Goal: Information Seeking & Learning: Learn about a topic

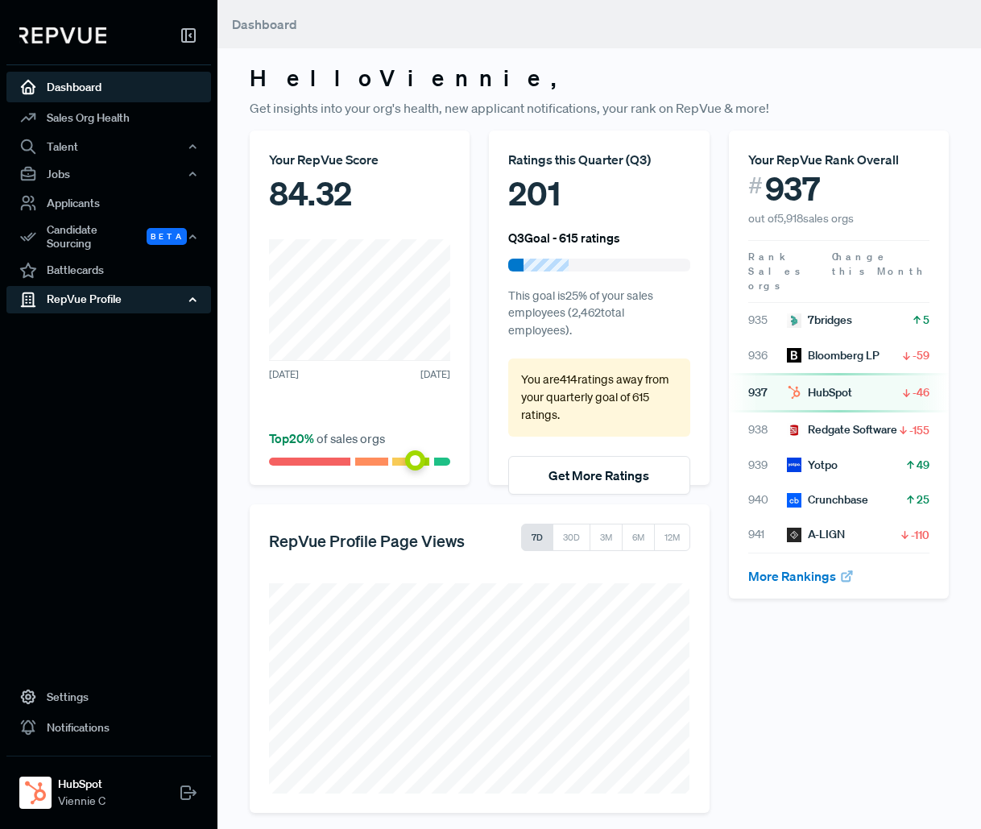
click at [104, 291] on div "RepVue Profile" at bounding box center [108, 299] width 205 height 27
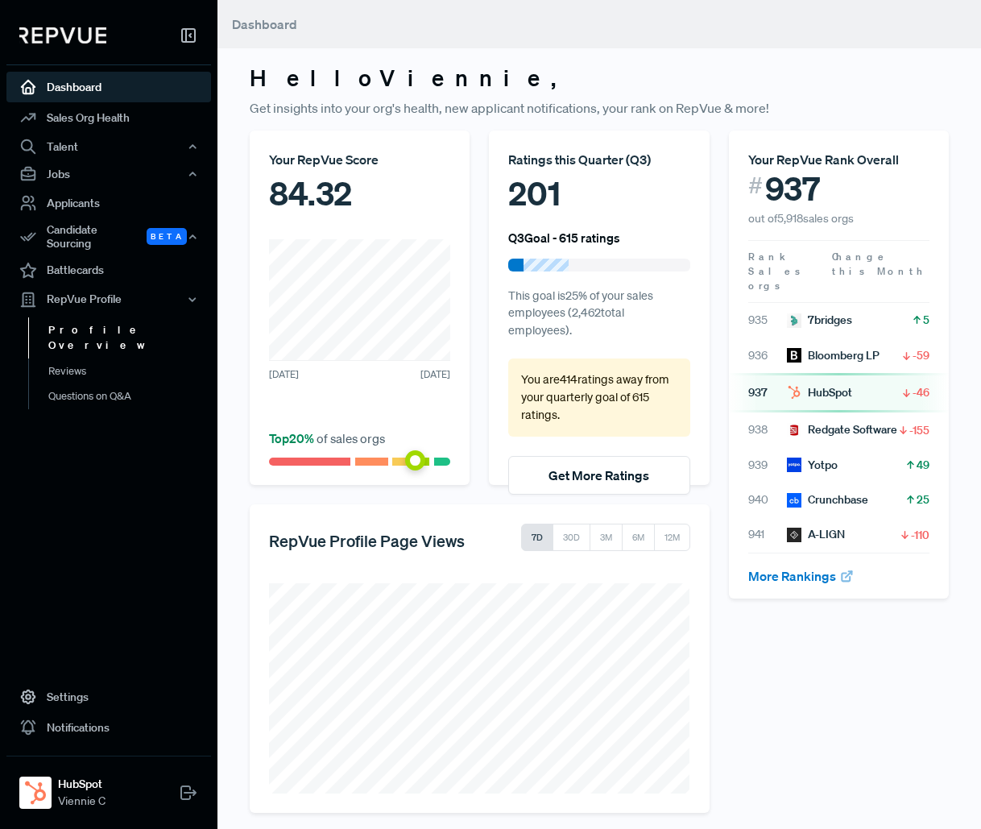
click at [112, 319] on link "Profile Overview" at bounding box center [130, 337] width 205 height 41
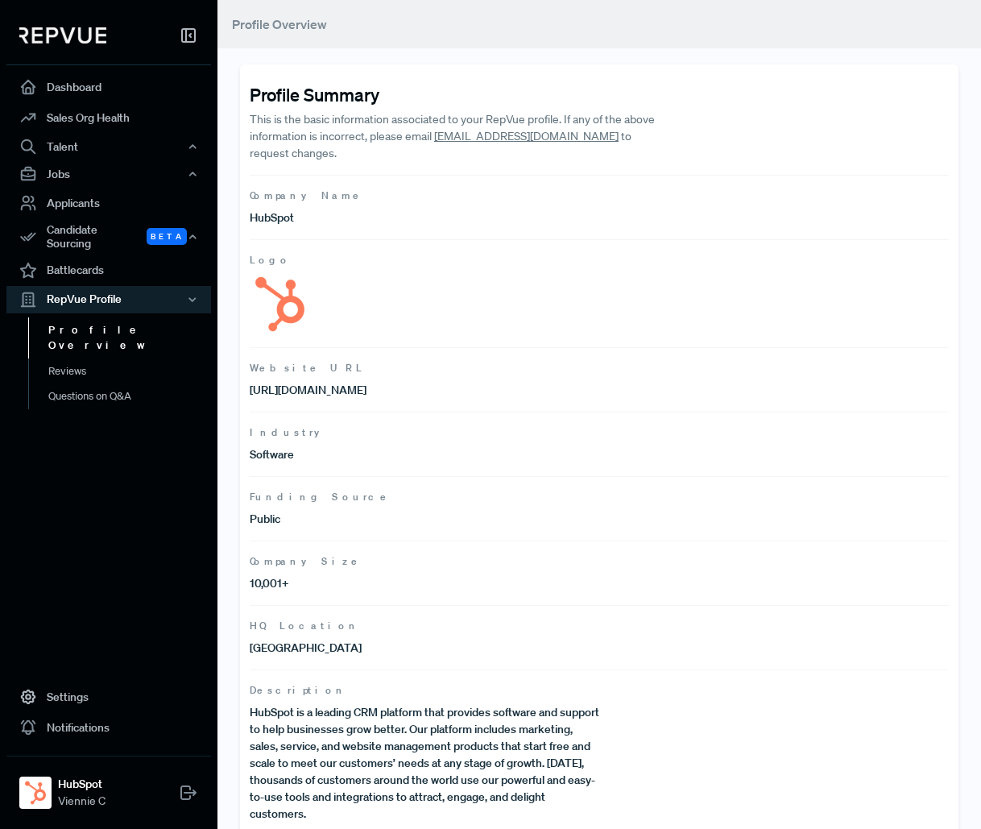
scroll to position [9, 0]
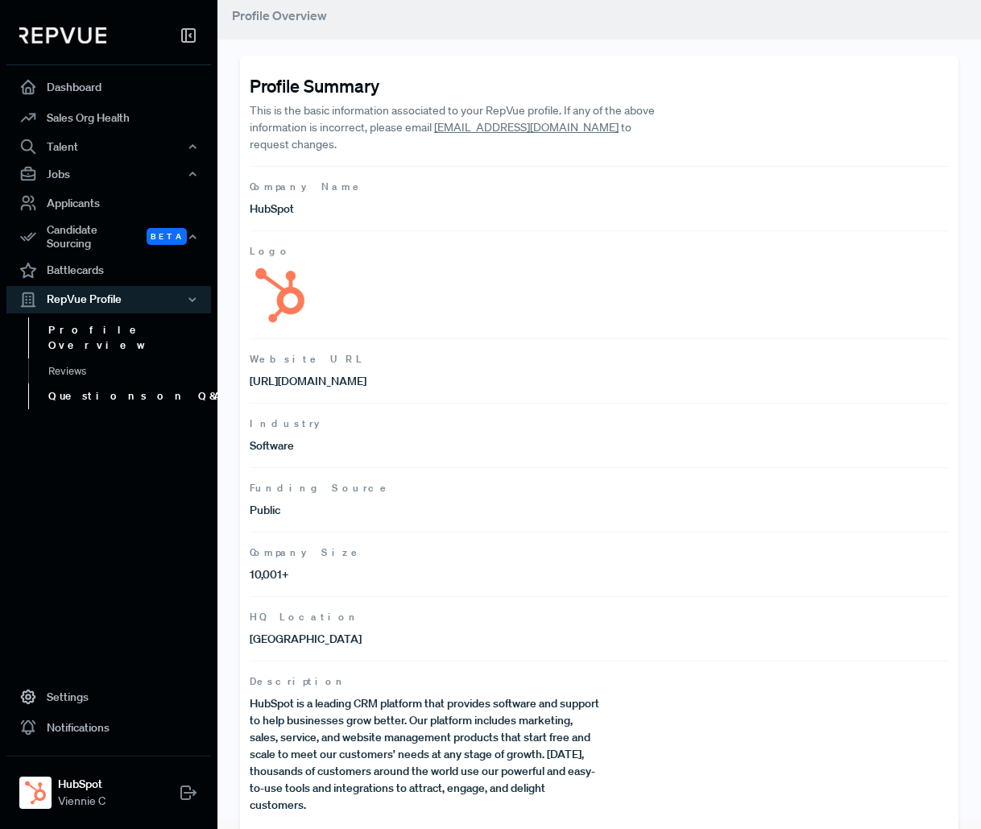
click at [107, 383] on link "Questions on Q&A" at bounding box center [130, 396] width 205 height 26
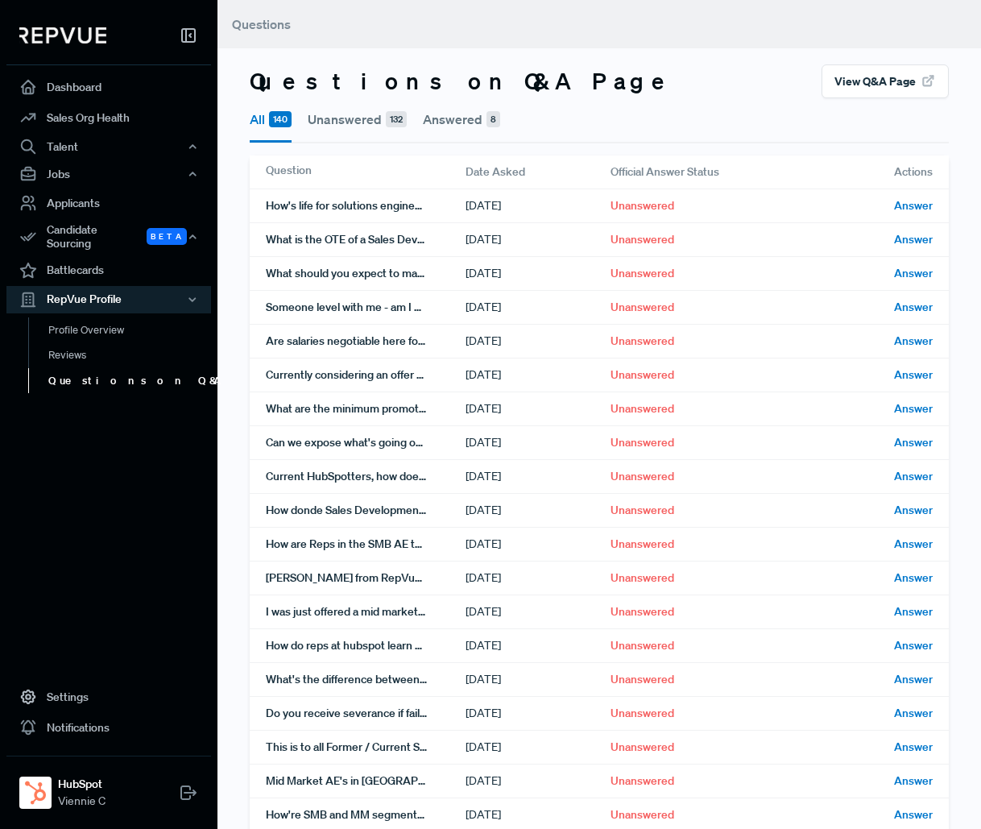
click at [467, 110] on button "Answered 8" at bounding box center [461, 119] width 77 height 42
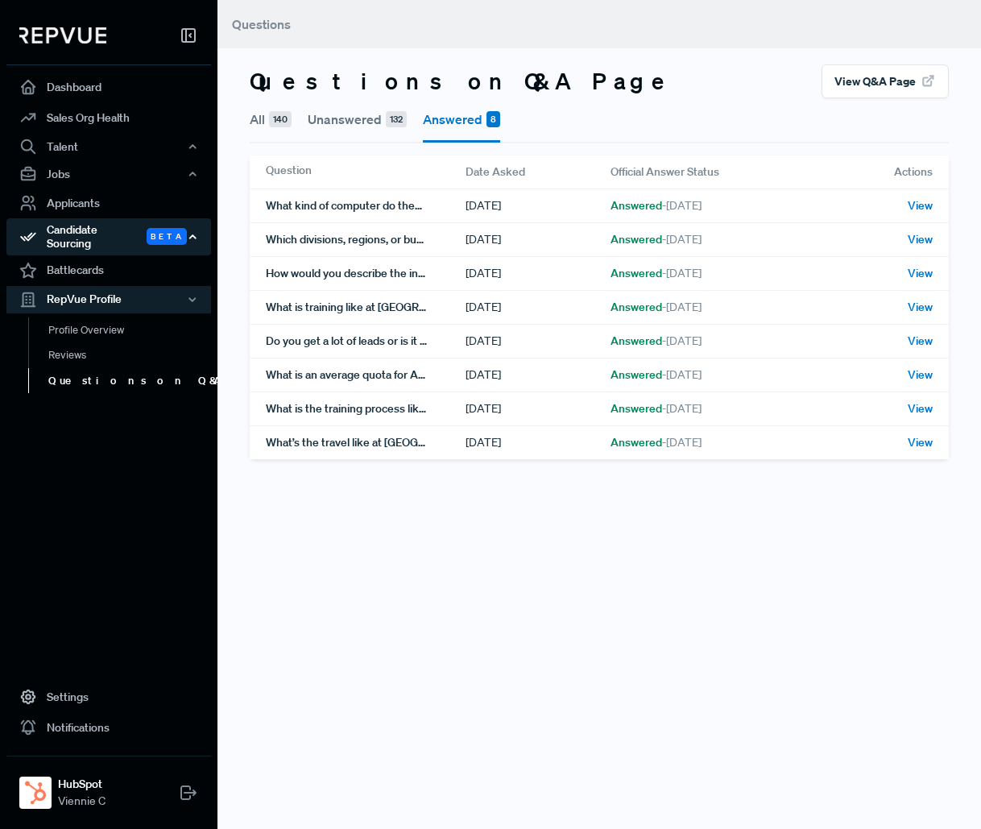
click at [101, 233] on div "Candidate Sourcing Beta" at bounding box center [108, 236] width 205 height 37
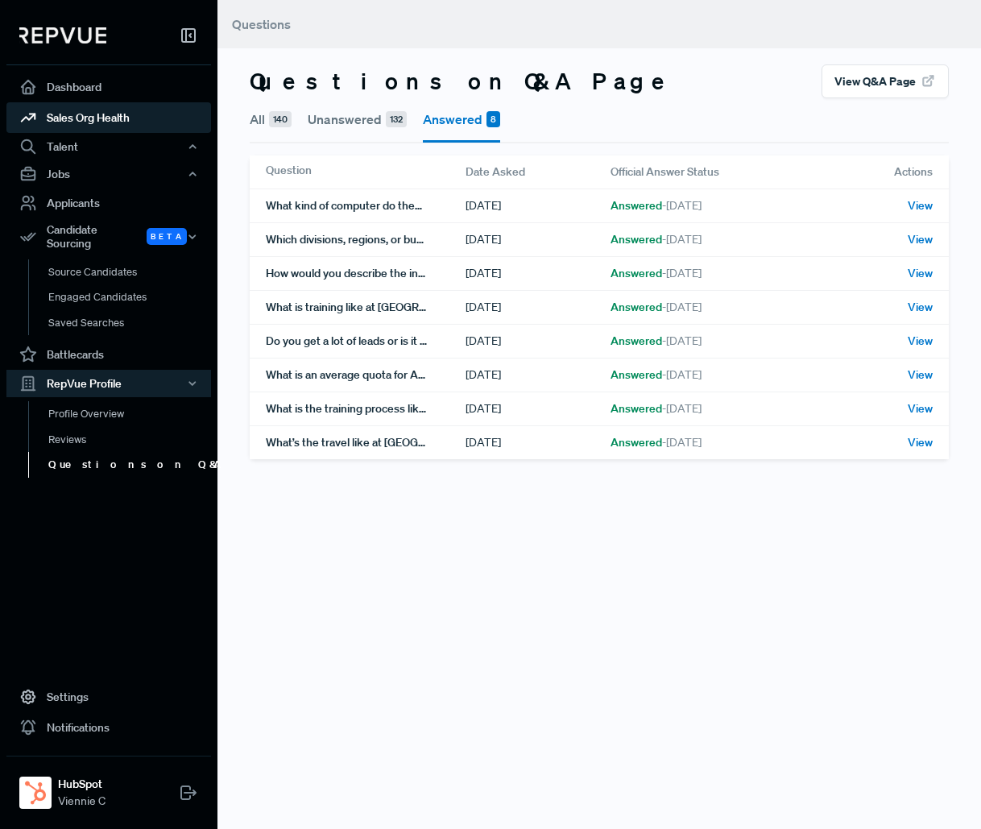
click at [93, 110] on link "Sales Org Health" at bounding box center [108, 117] width 205 height 31
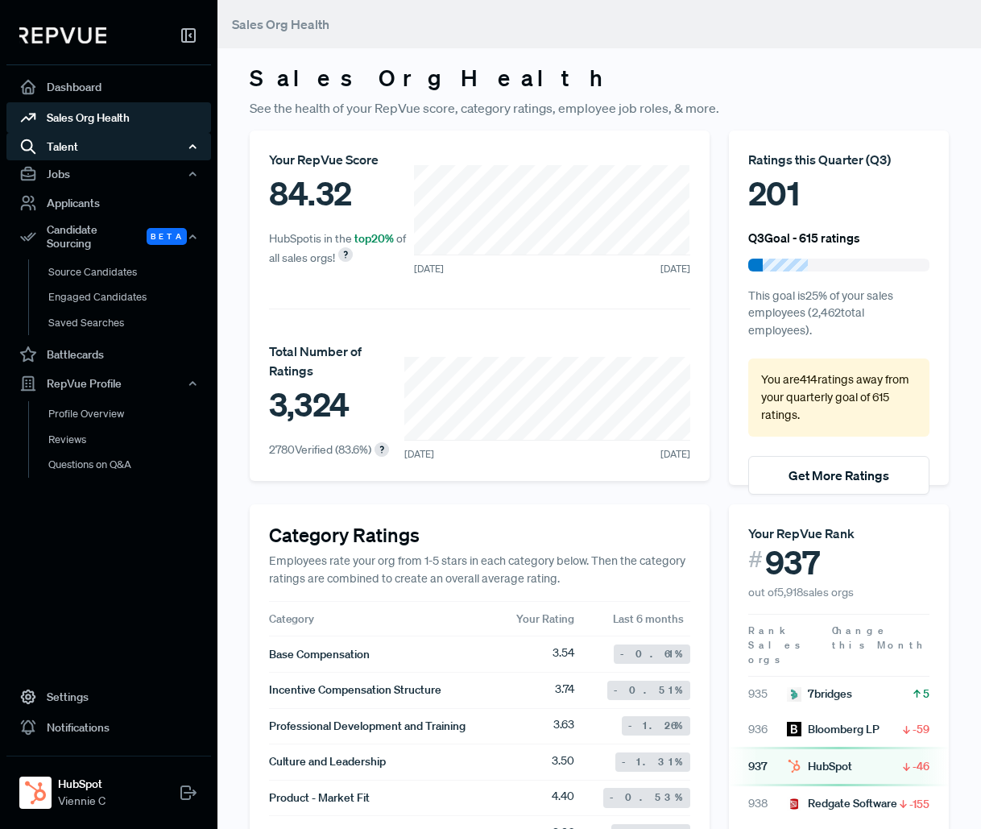
click at [195, 147] on use "button" at bounding box center [193, 146] width 6 height 3
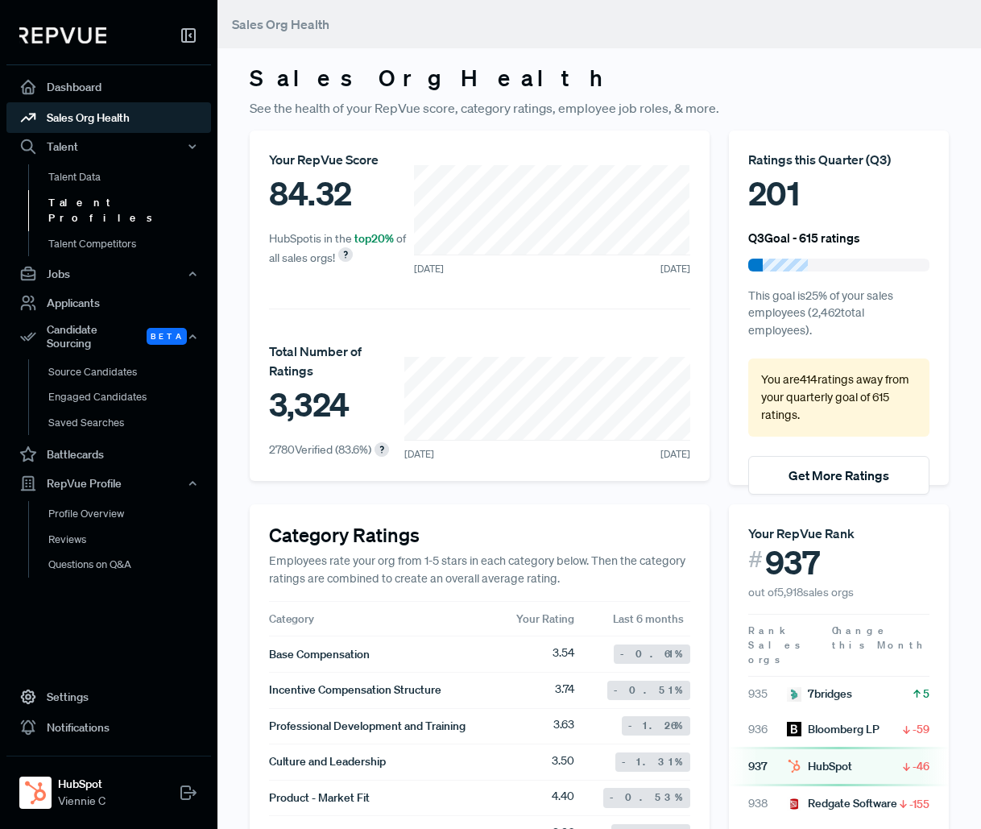
click at [93, 191] on link "Talent Profiles" at bounding box center [130, 210] width 205 height 41
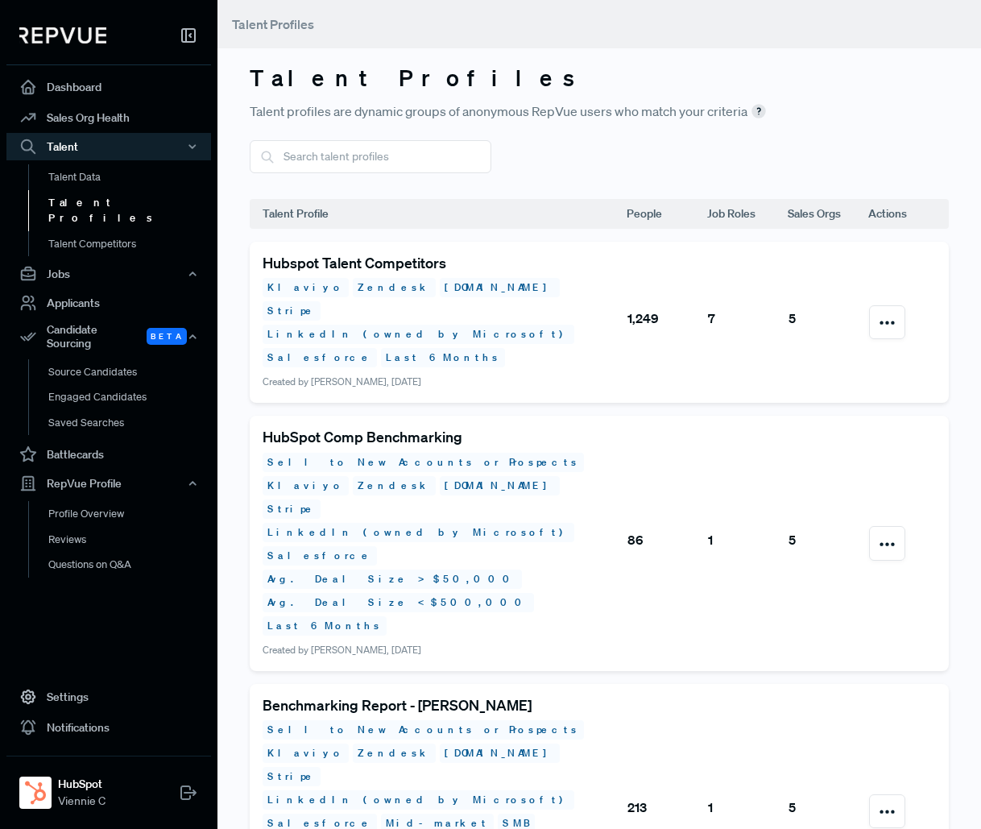
click at [405, 269] on h5 "Hubspot Talent Competitors" at bounding box center [444, 264] width 363 height 18
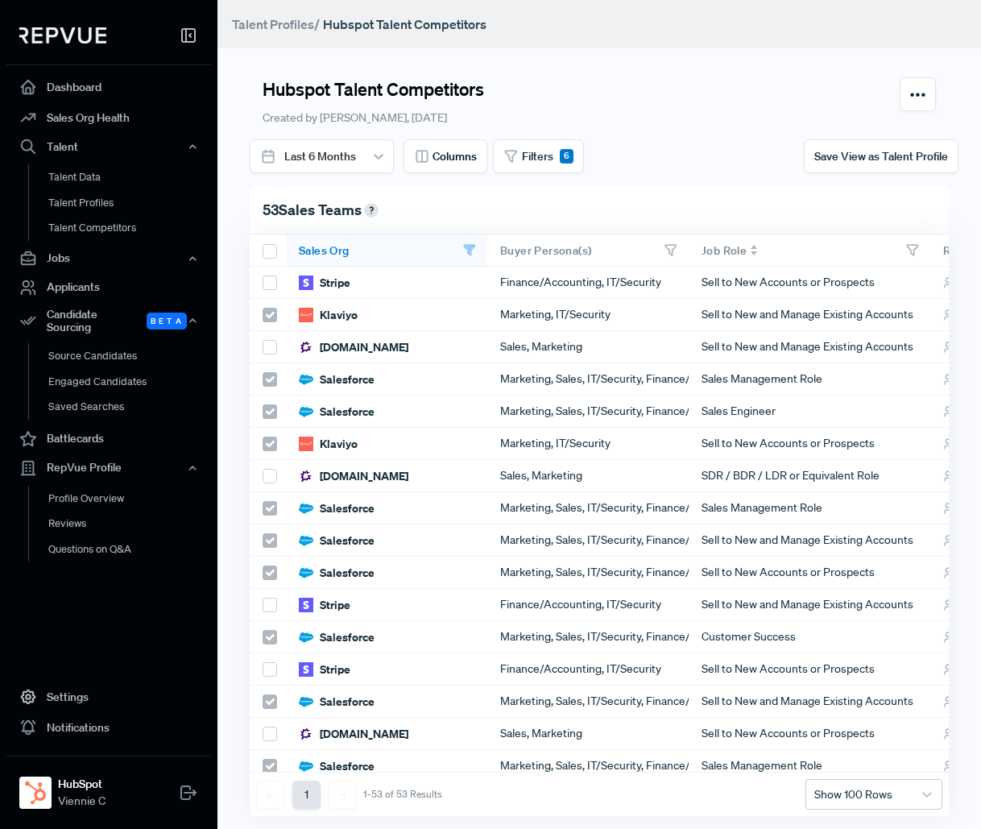
click at [915, 242] on div at bounding box center [912, 249] width 14 height 15
click at [914, 254] on icon at bounding box center [912, 250] width 14 height 14
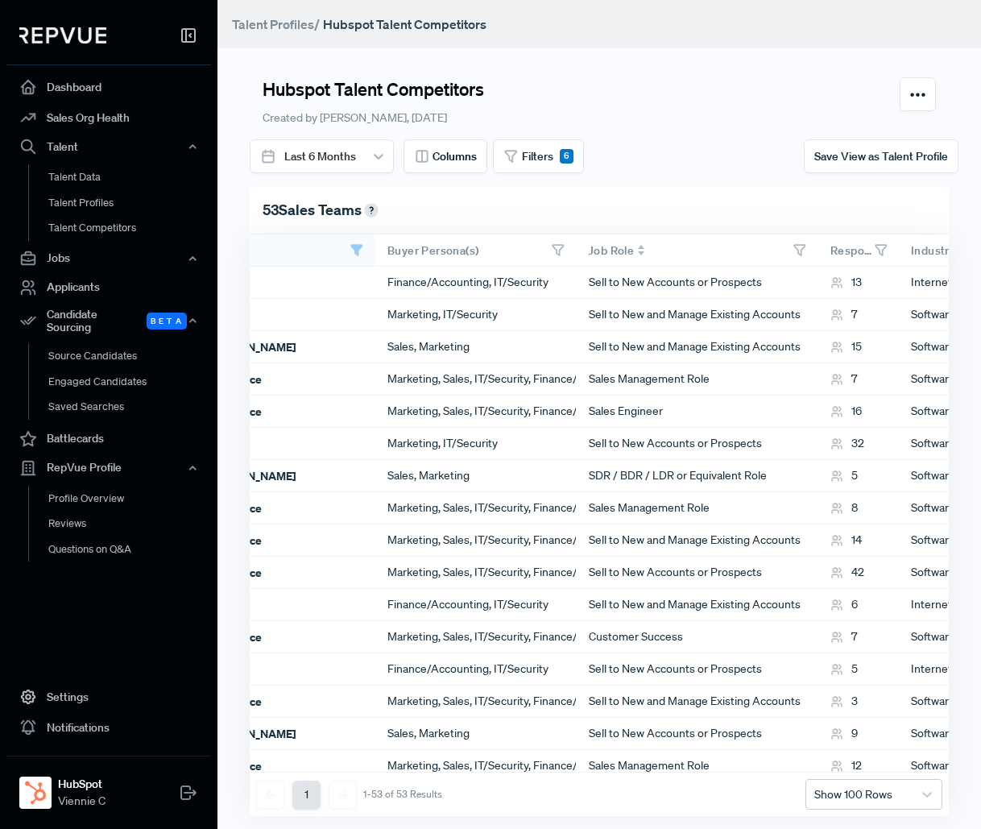
scroll to position [0, 155]
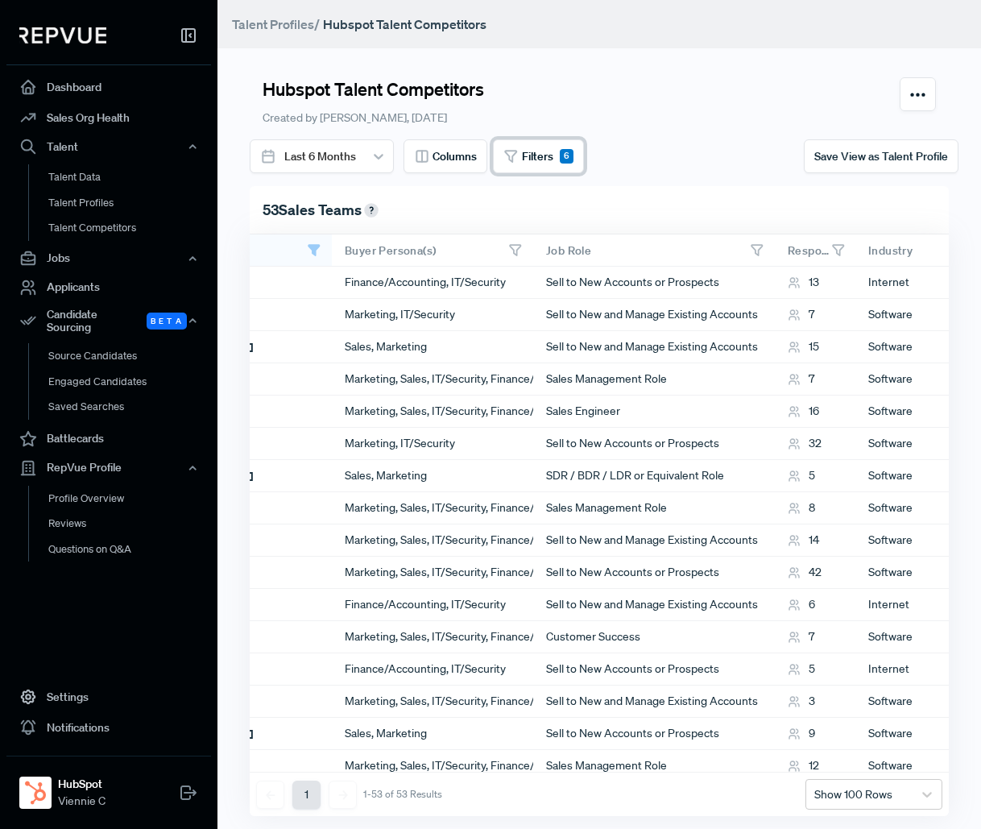
click at [553, 159] on button "Filters 6" at bounding box center [538, 156] width 91 height 34
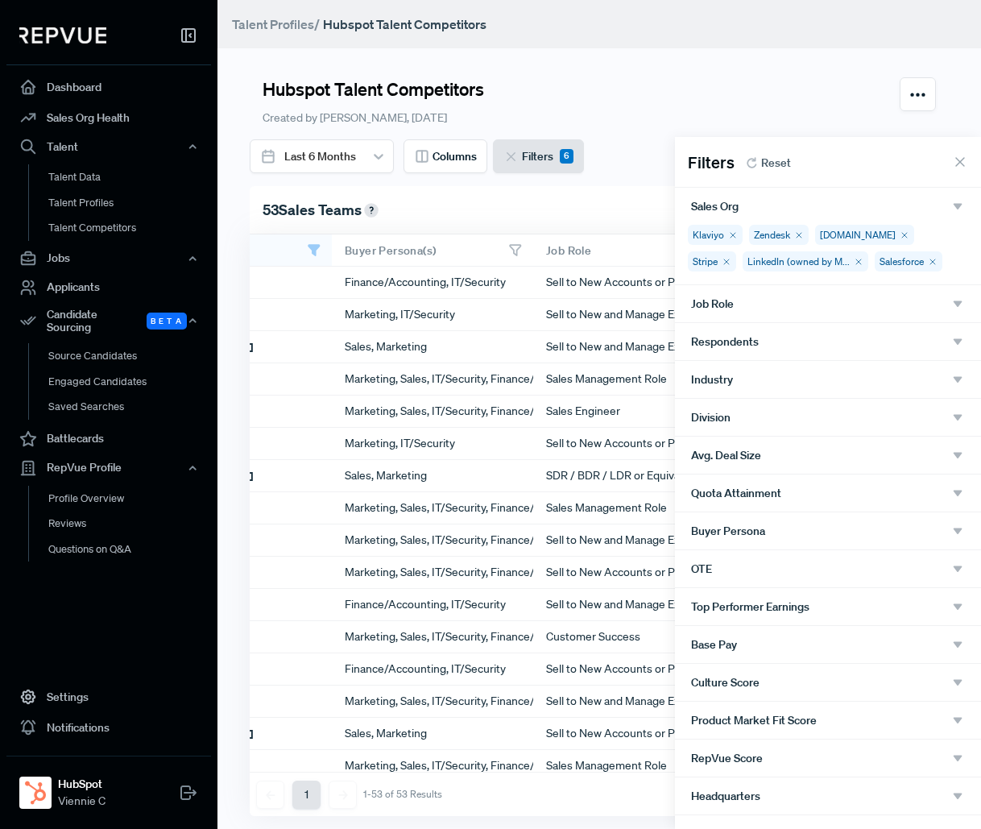
click at [951, 304] on icon "button" at bounding box center [957, 303] width 14 height 14
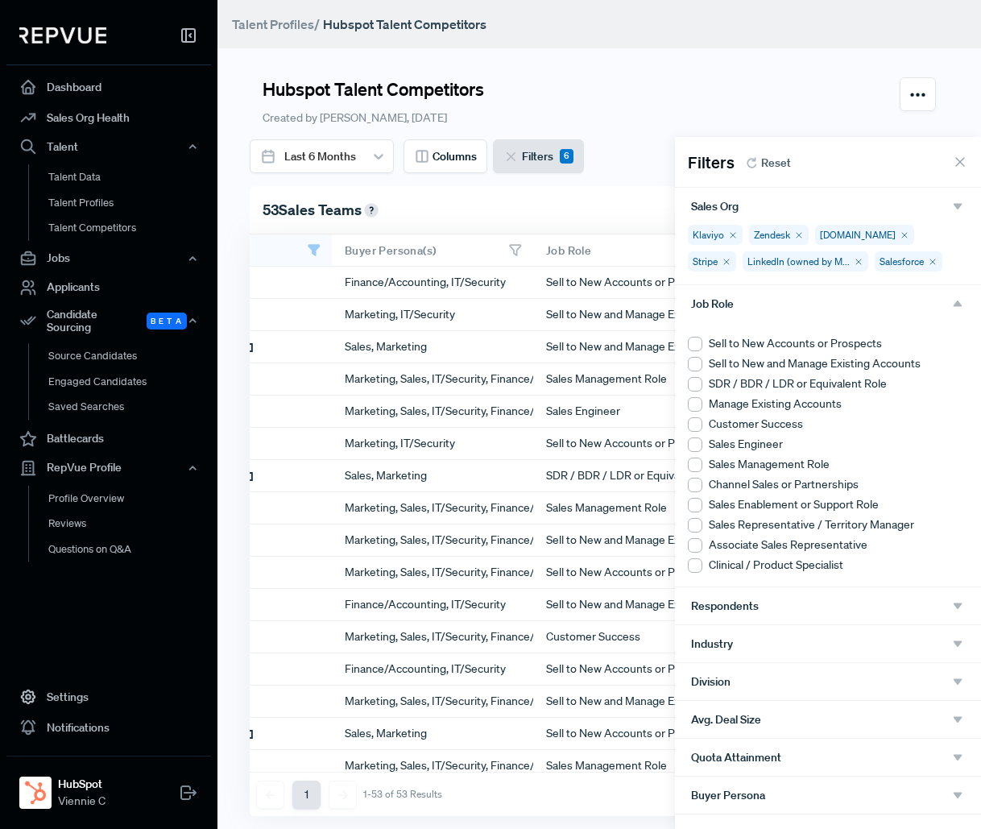
click at [780, 386] on li "SDR / BDR / LDR or Equivalent Role" at bounding box center [828, 383] width 280 height 17
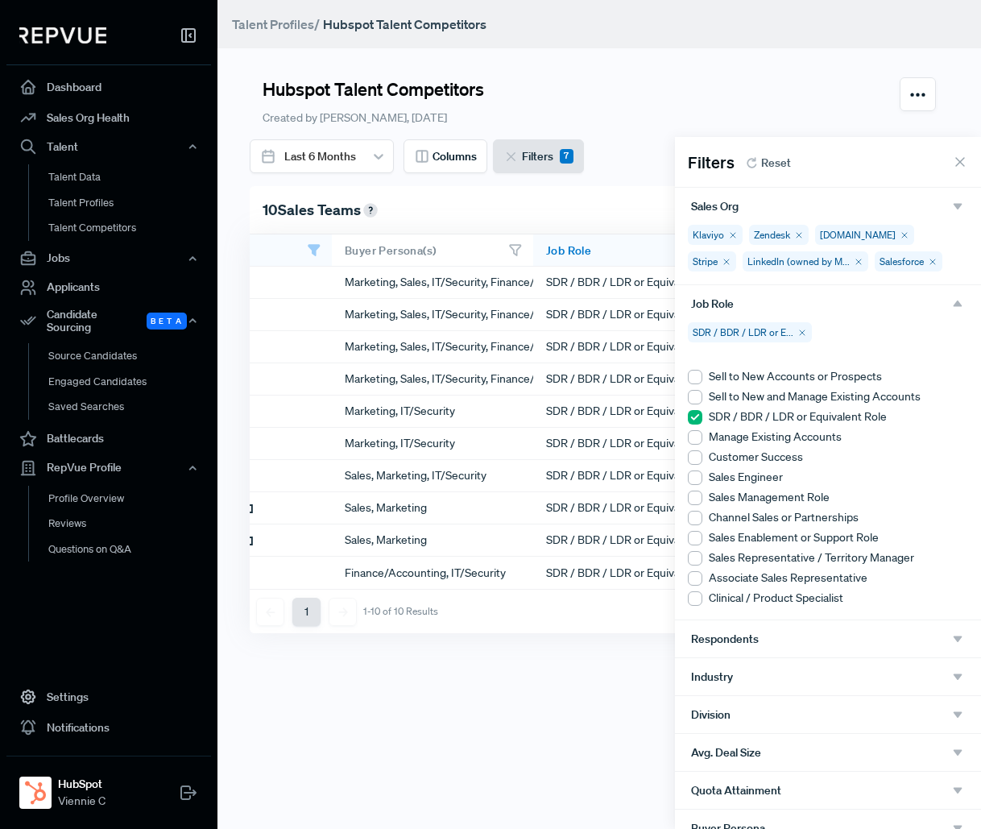
click at [865, 93] on div at bounding box center [490, 414] width 981 height 829
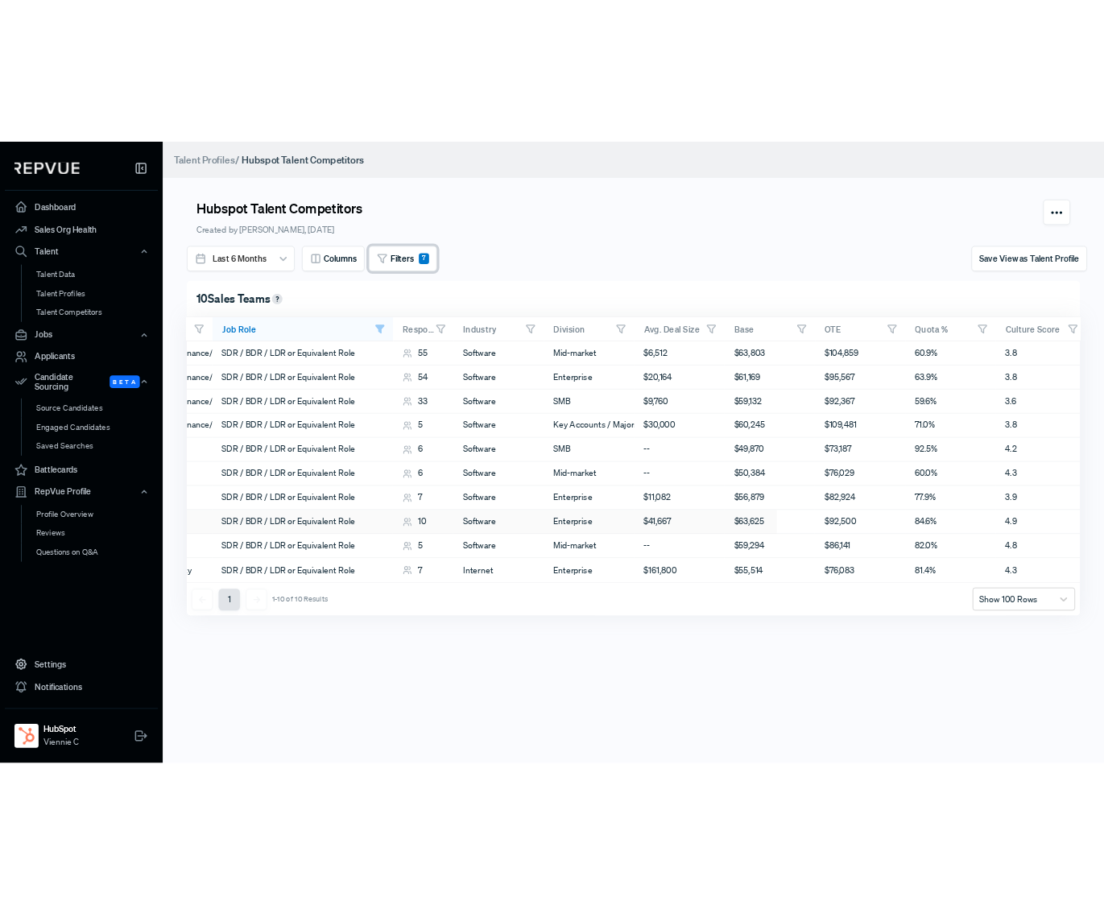
scroll to position [0, 0]
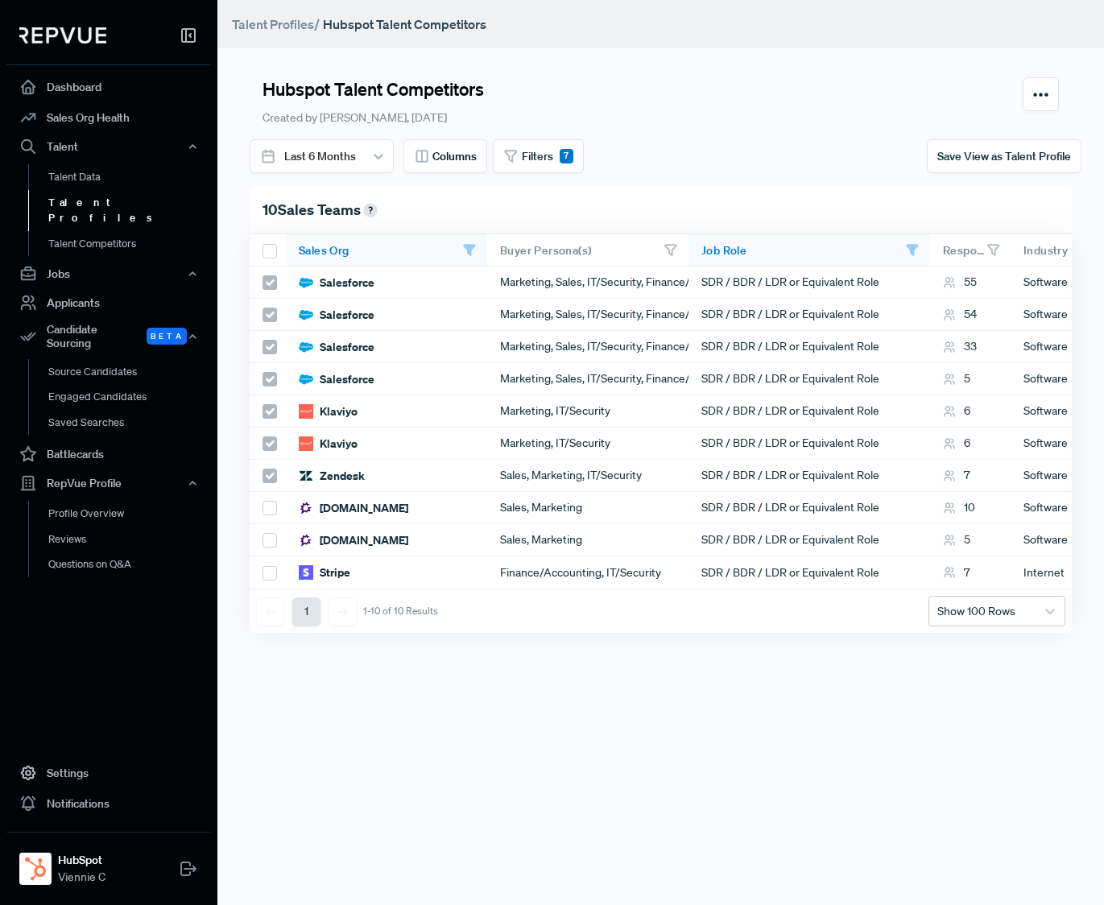
click at [113, 201] on link "Talent Profiles" at bounding box center [130, 210] width 205 height 41
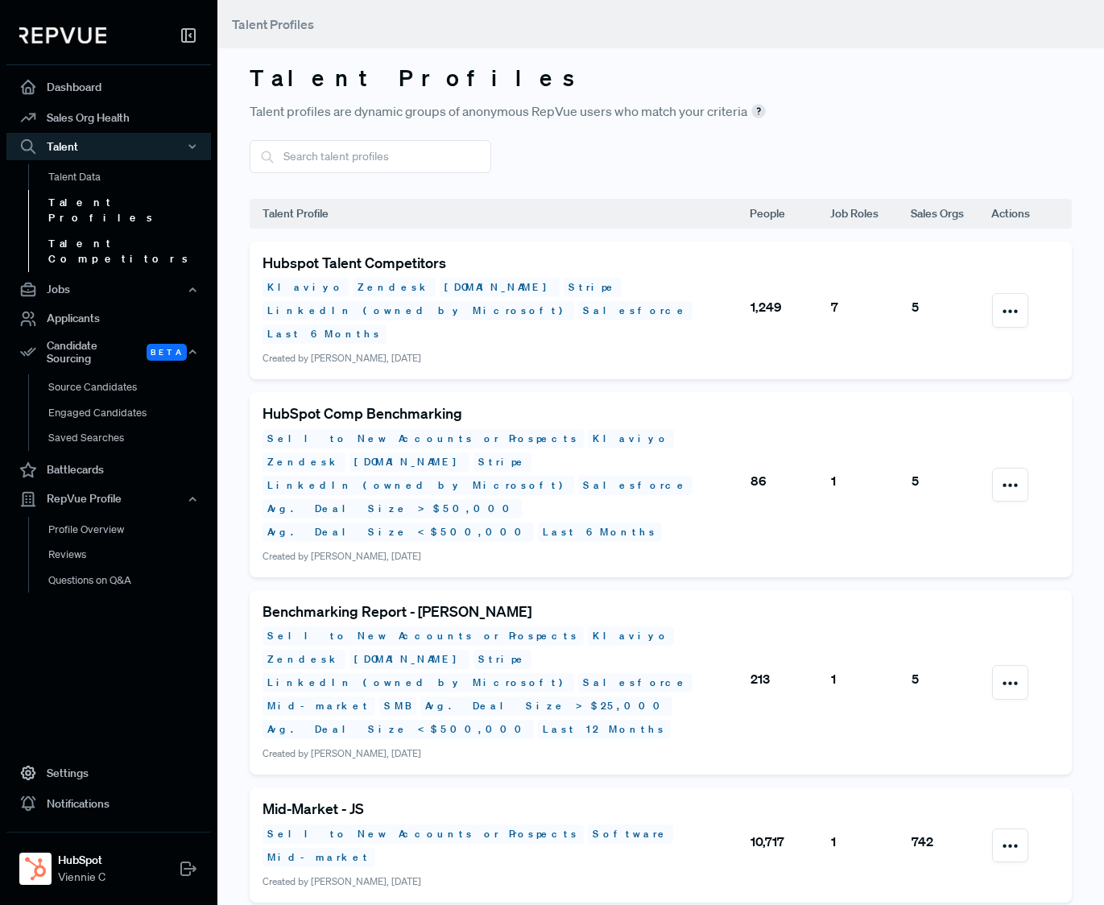
click at [104, 232] on link "Talent Competitors" at bounding box center [130, 251] width 205 height 41
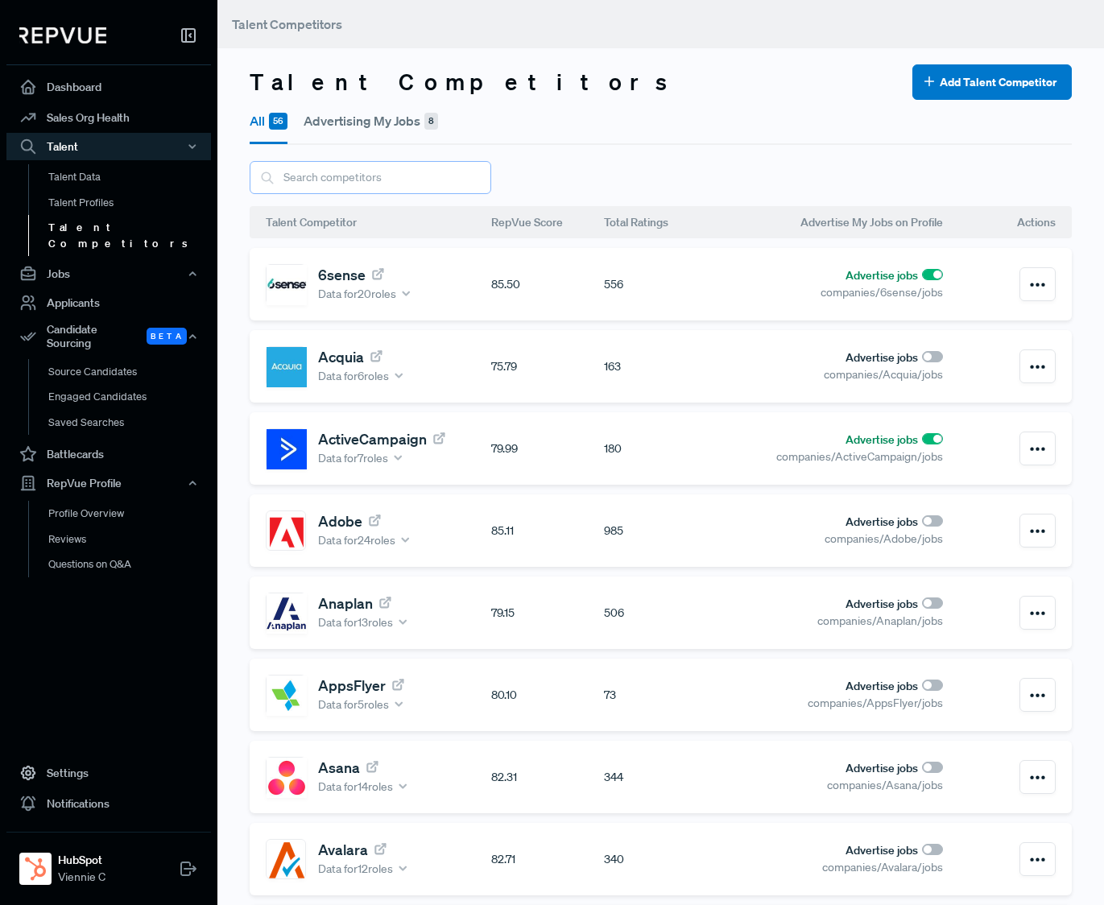
click at [405, 177] on input "text" at bounding box center [371, 177] width 242 height 33
click at [99, 224] on link "Talent Competitors" at bounding box center [130, 235] width 205 height 41
click at [126, 230] on link "Talent Competitors" at bounding box center [130, 235] width 205 height 41
click at [521, 293] on div "6sense Data for 20 roles 85.50 556 Advertise jobs companies/6sense/jobs" at bounding box center [661, 284] width 822 height 72
click at [647, 273] on div "6sense Data for 20 roles 85.50 556 Advertise jobs companies/6sense/jobs" at bounding box center [661, 284] width 822 height 72
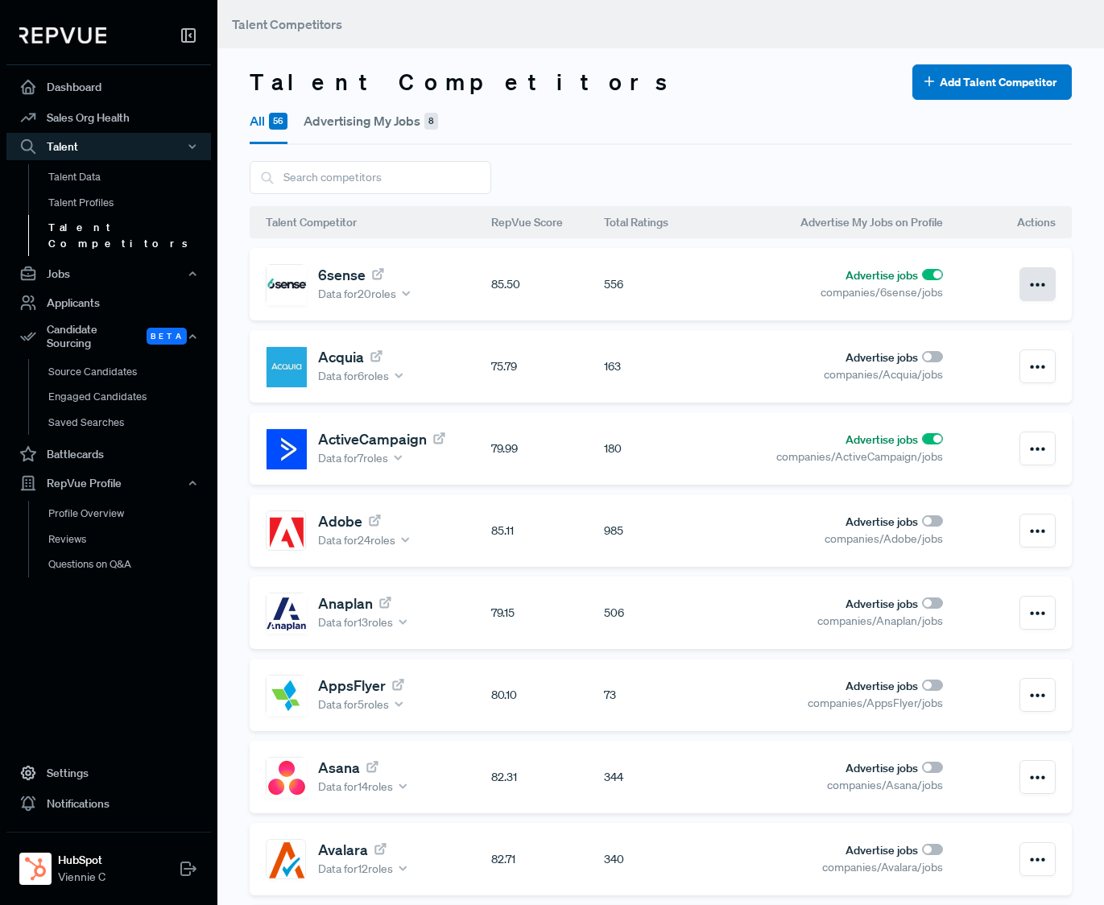
click at [980, 279] on icon "button" at bounding box center [1038, 285] width 20 height 20
click at [896, 162] on div at bounding box center [661, 177] width 822 height 33
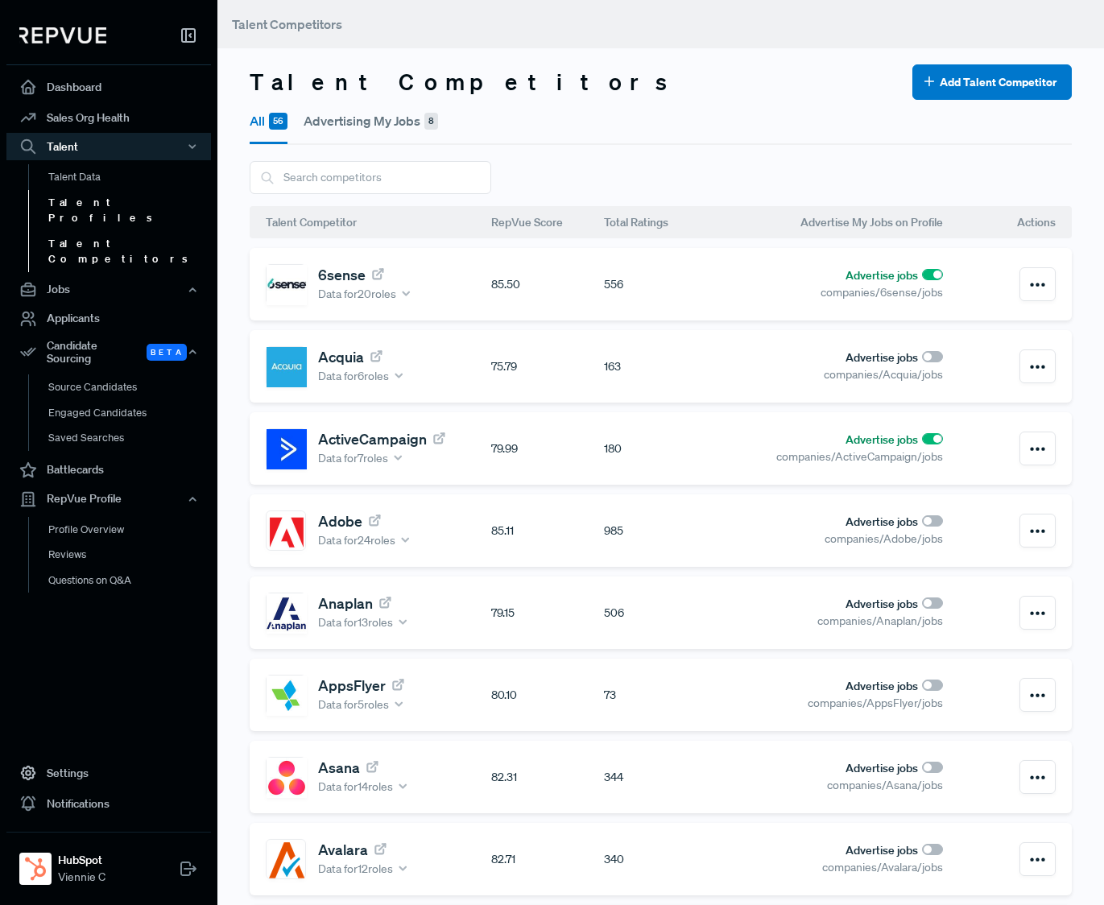
click at [106, 196] on link "Talent Profiles" at bounding box center [130, 210] width 205 height 41
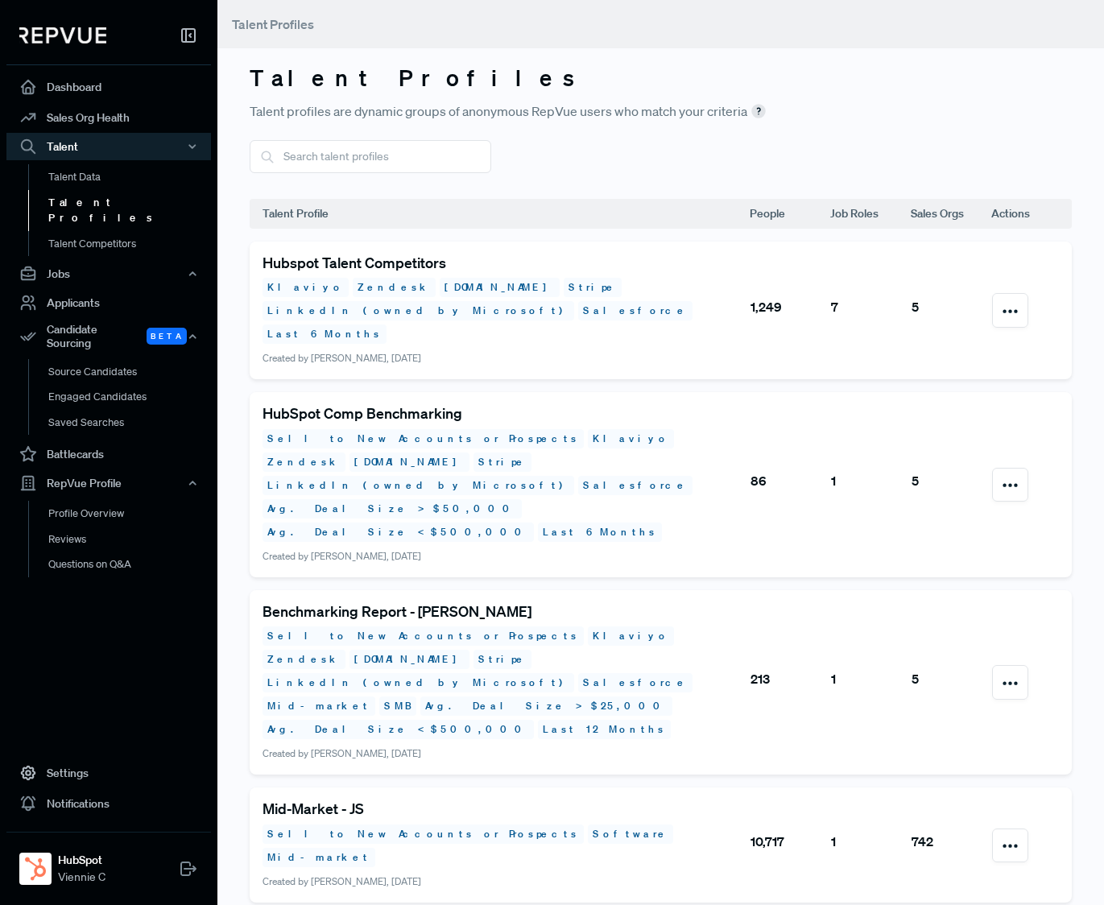
click at [503, 166] on div at bounding box center [661, 156] width 822 height 33
click at [114, 205] on link "Talent Profiles" at bounding box center [130, 210] width 205 height 41
click at [760, 109] on use at bounding box center [758, 111] width 13 height 13
click at [544, 156] on div at bounding box center [661, 156] width 822 height 33
click at [408, 261] on h5 "Hubspot Talent Competitors" at bounding box center [506, 264] width 487 height 18
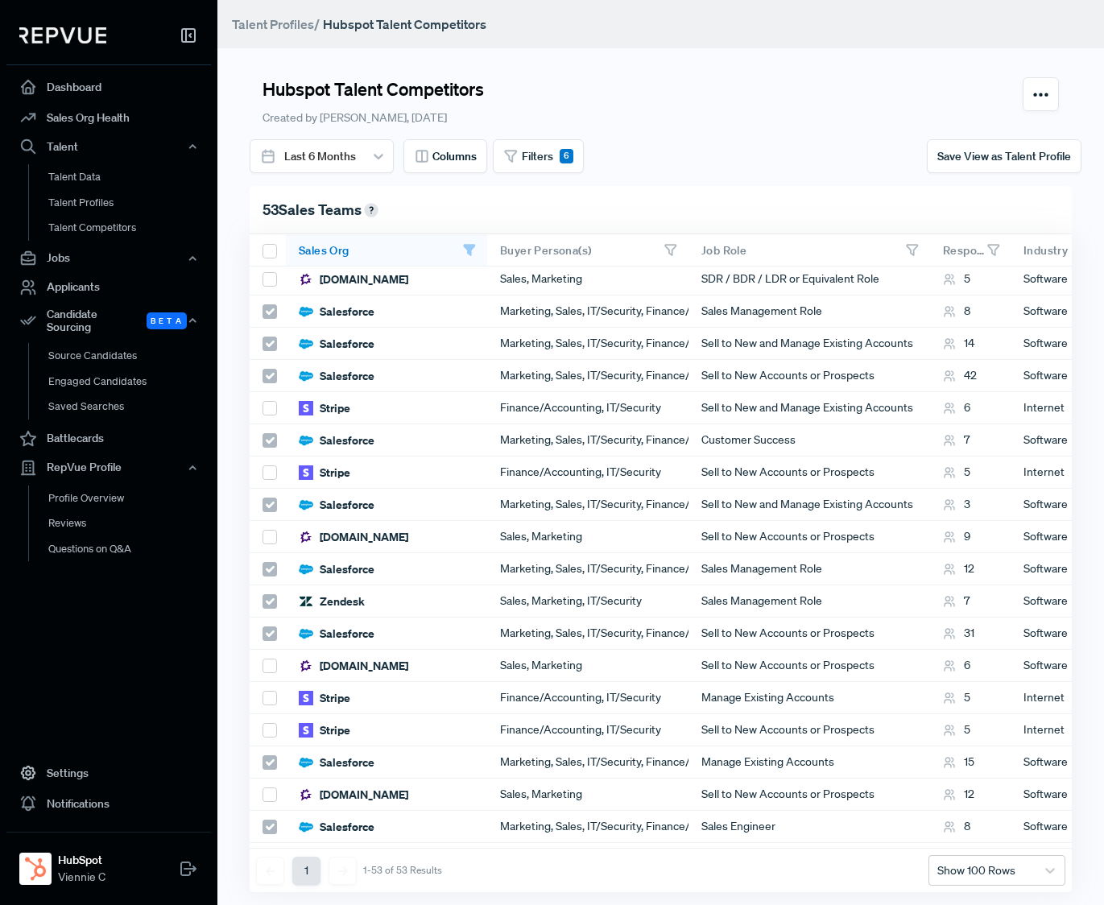
scroll to position [346, 0]
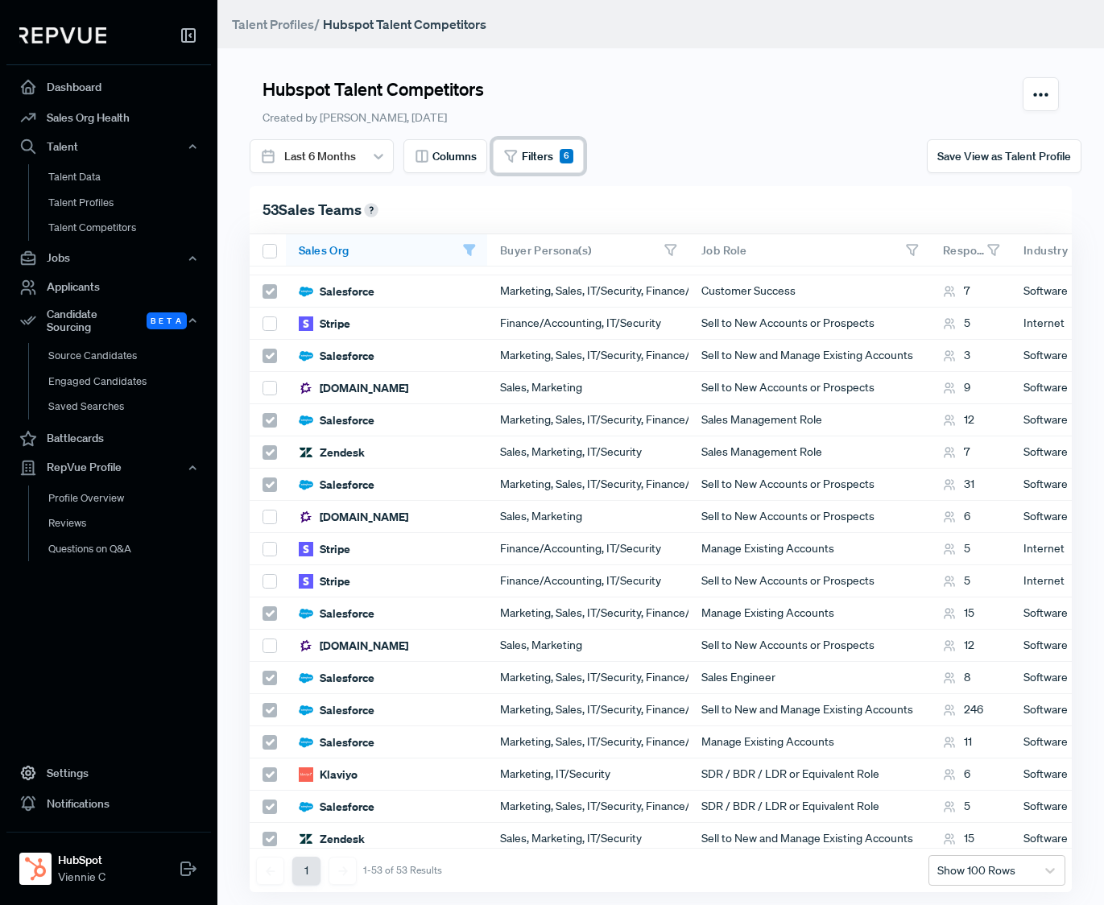
click at [560, 154] on div "6" at bounding box center [567, 156] width 14 height 14
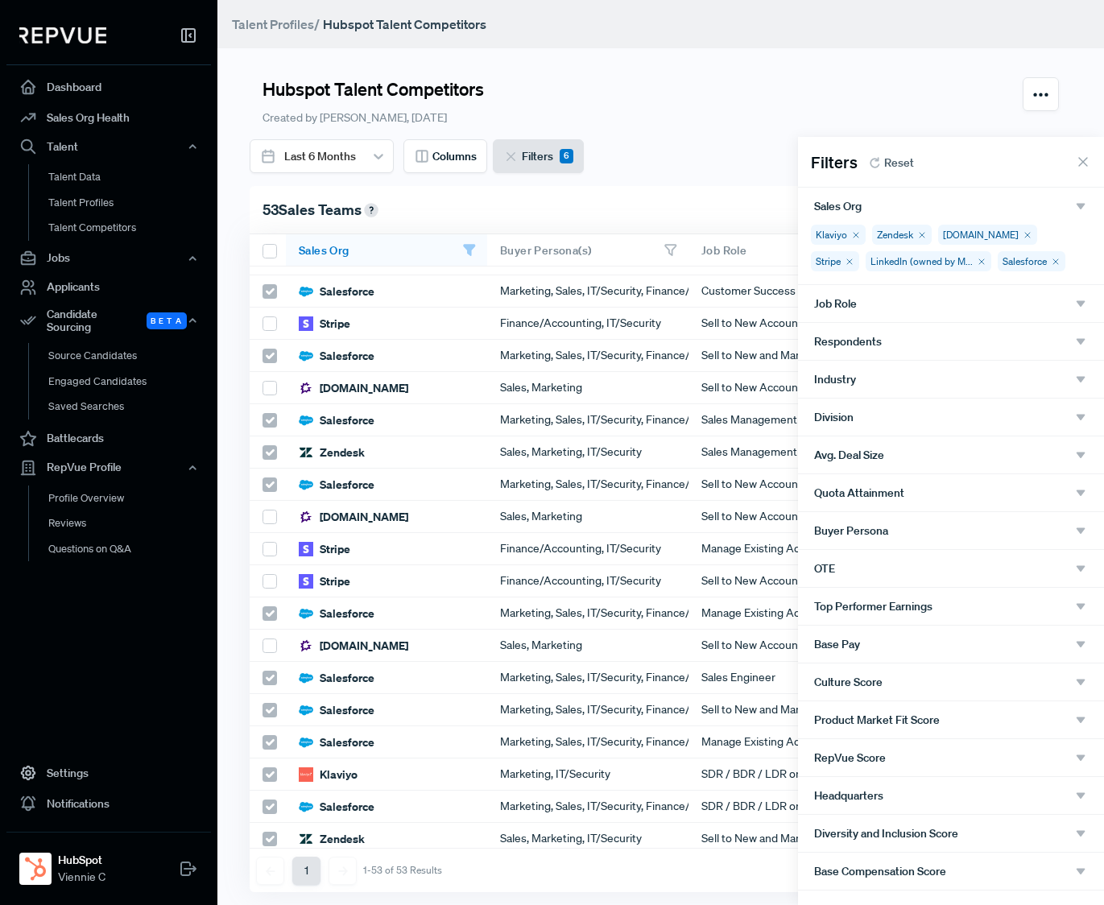
click at [980, 256] on div "Klaviyo Zendesk [DOMAIN_NAME] Stripe LinkedIn (owned by M... Salesforce" at bounding box center [951, 255] width 306 height 60
click at [859, 251] on div "Stripe" at bounding box center [835, 261] width 48 height 20
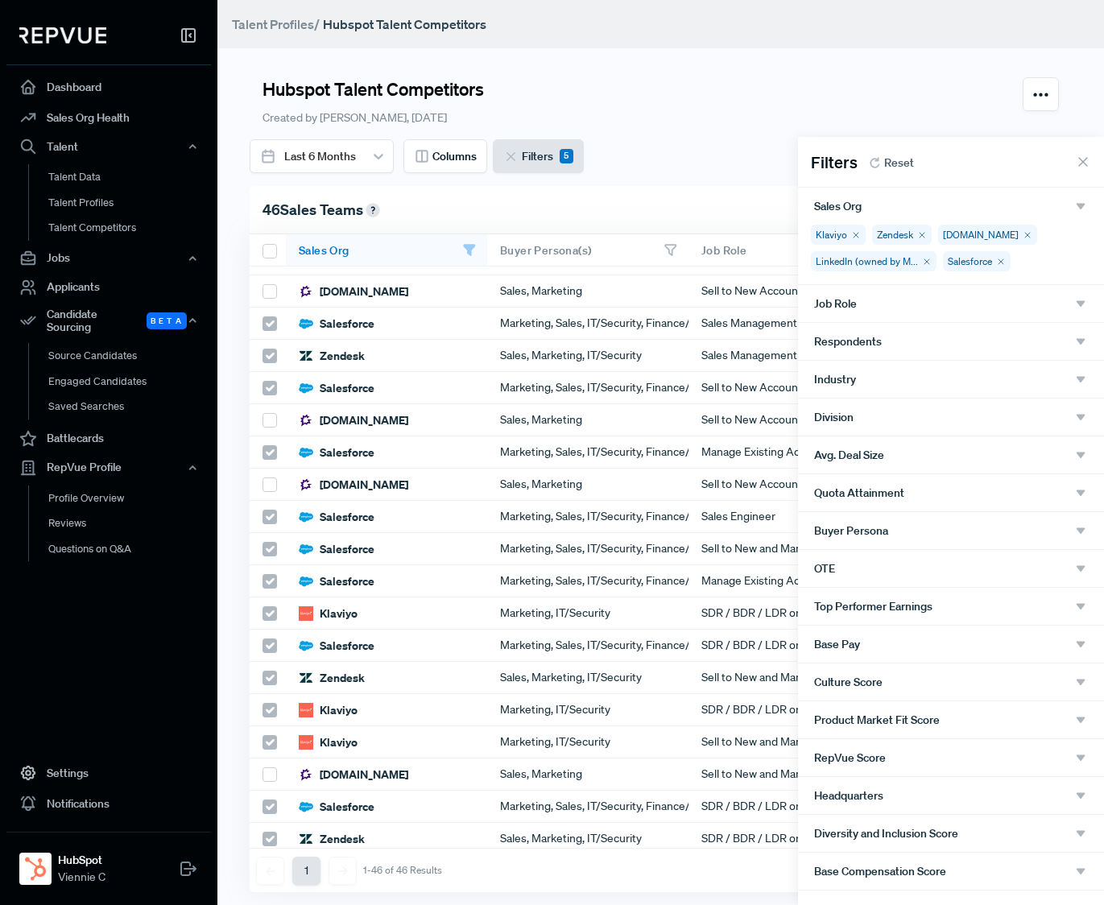
scroll to position [0, 0]
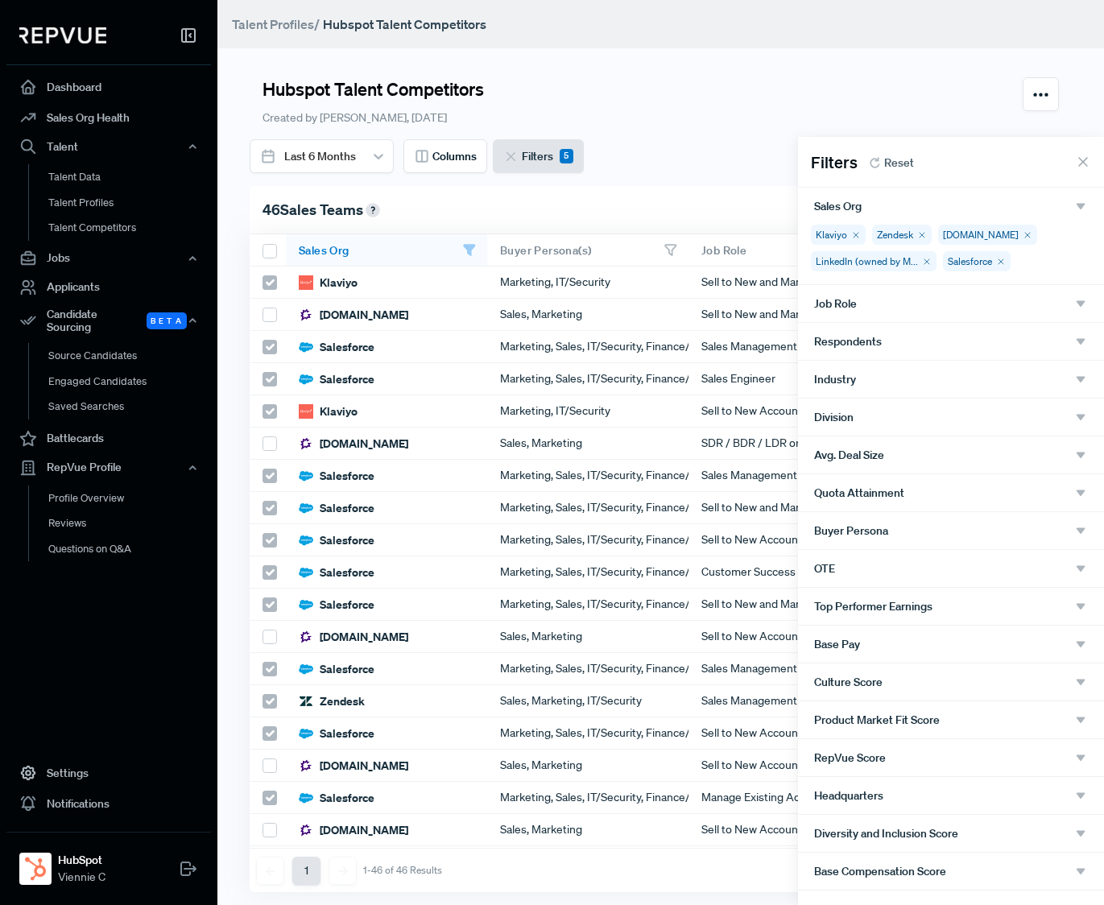
click at [980, 253] on div "Klaviyo Zendesk [DOMAIN_NAME] LinkedIn (owned by M... Salesforce" at bounding box center [951, 255] width 306 height 60
click at [980, 262] on div "Klaviyo Zendesk [DOMAIN_NAME] LinkedIn (owned by M... Salesforce" at bounding box center [951, 255] width 306 height 60
click at [927, 82] on div at bounding box center [552, 452] width 1104 height 905
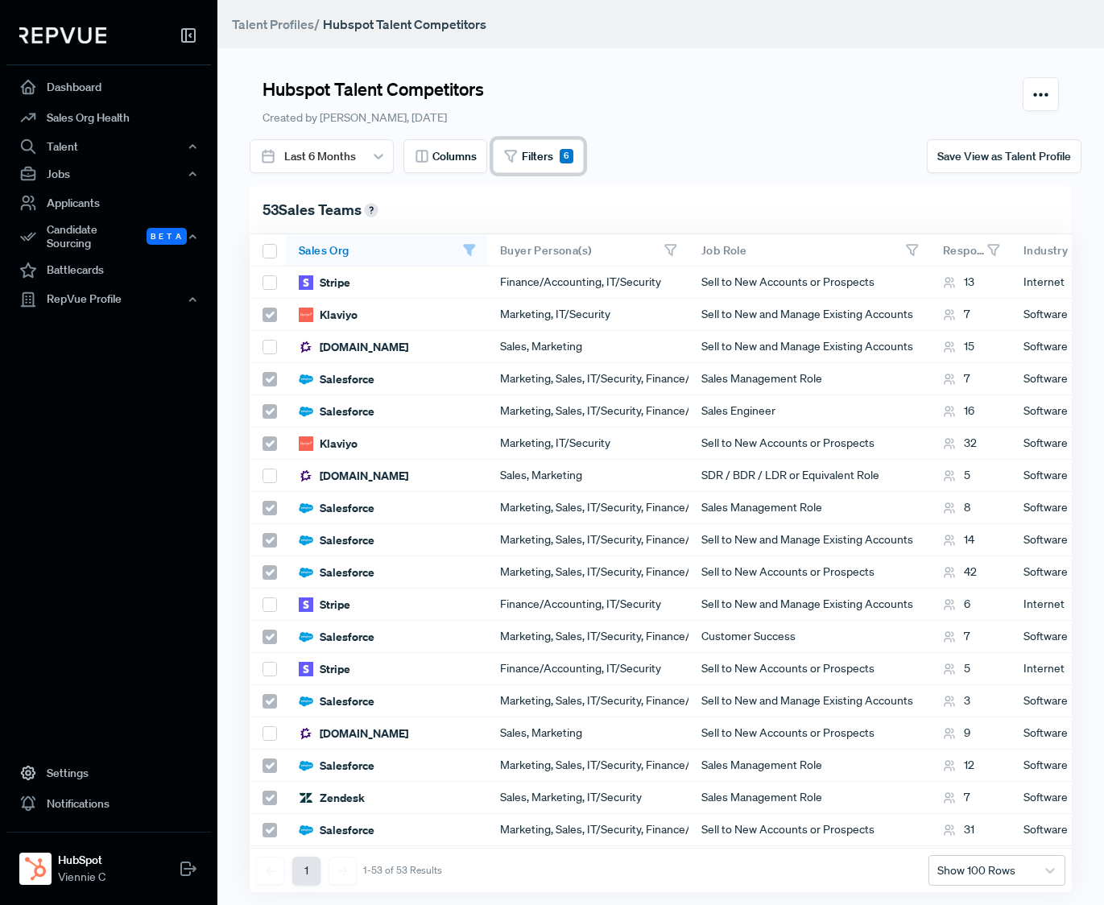
click at [530, 159] on span "Filters" at bounding box center [537, 156] width 31 height 17
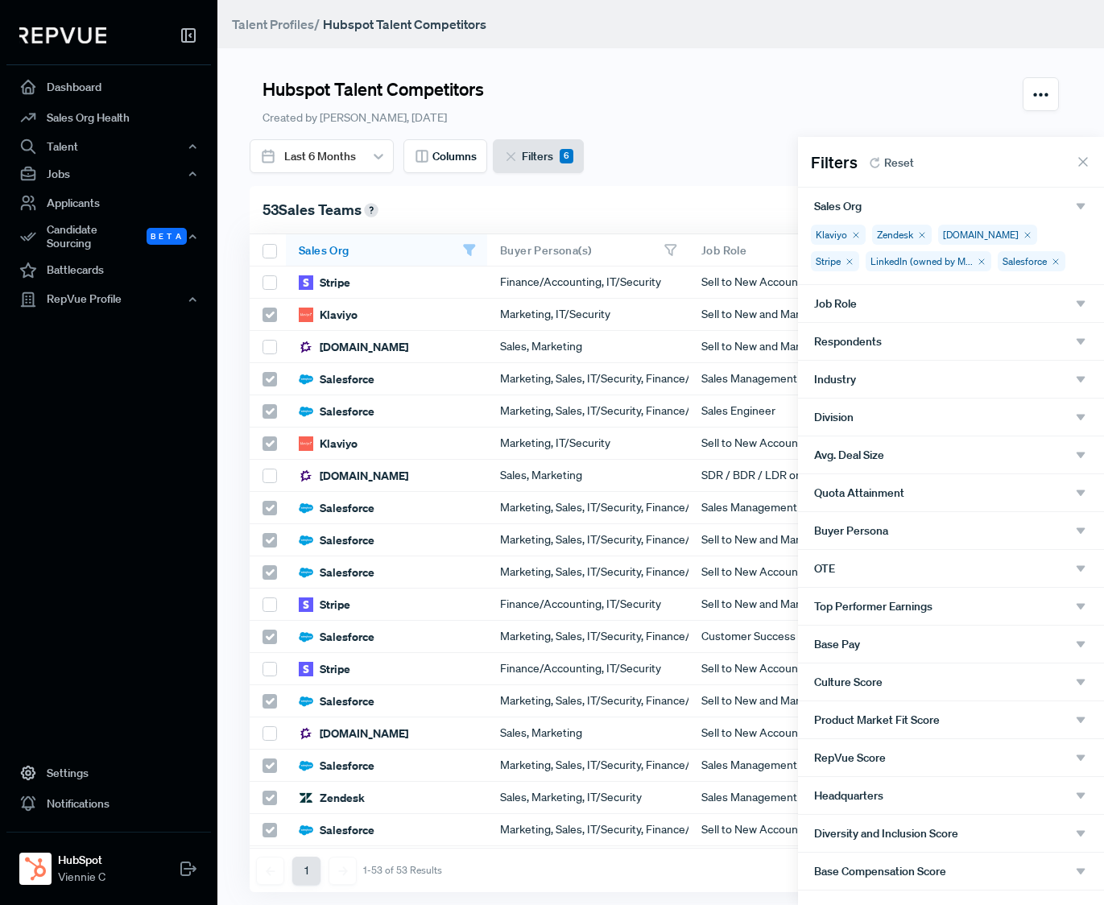
click at [732, 135] on div at bounding box center [552, 452] width 1104 height 905
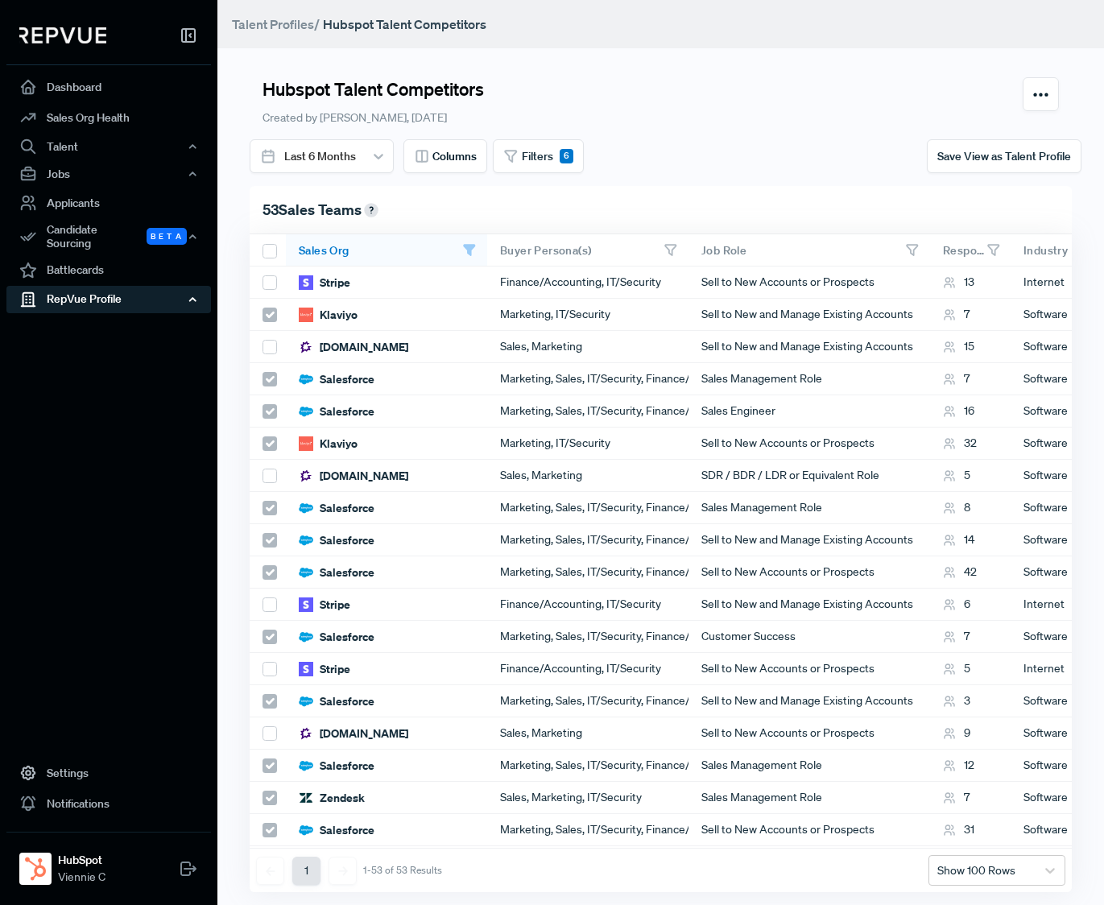
click at [72, 300] on div "RepVue Profile" at bounding box center [108, 299] width 205 height 27
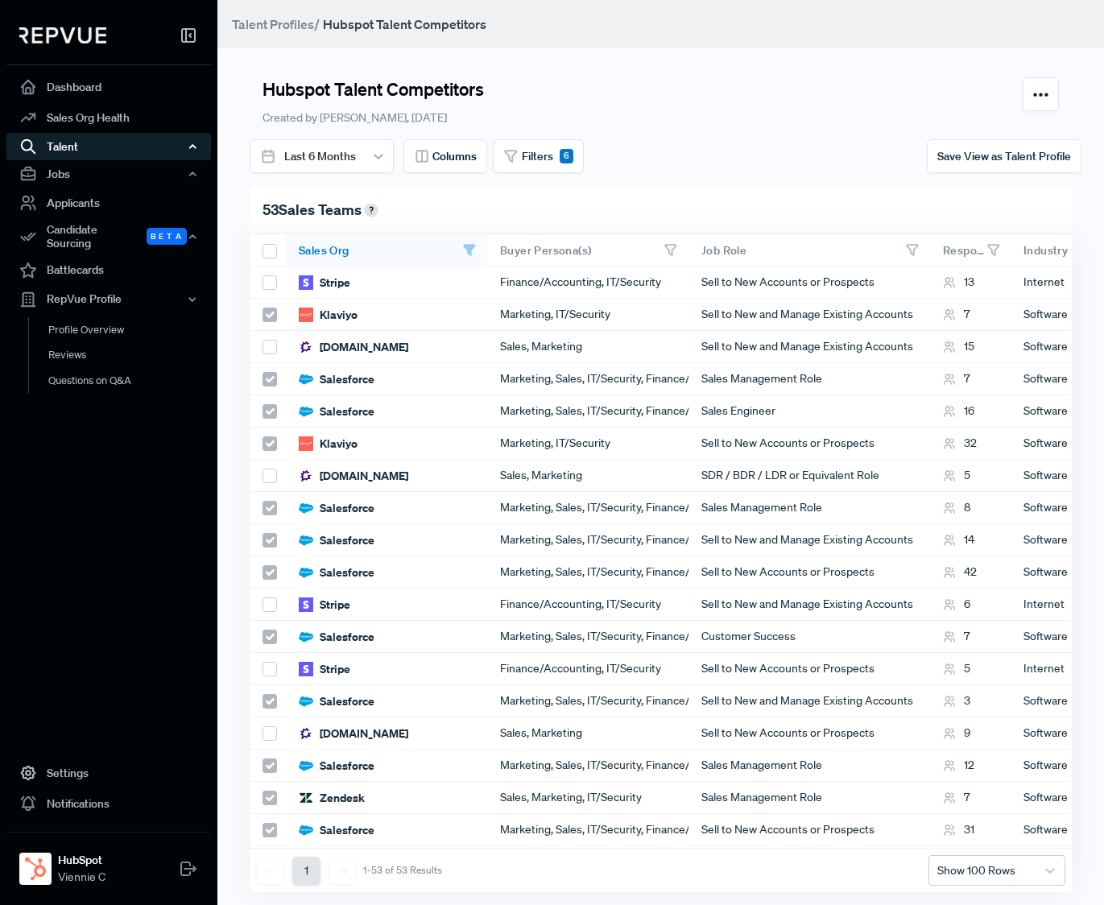
click at [83, 138] on div "Talent" at bounding box center [108, 146] width 205 height 27
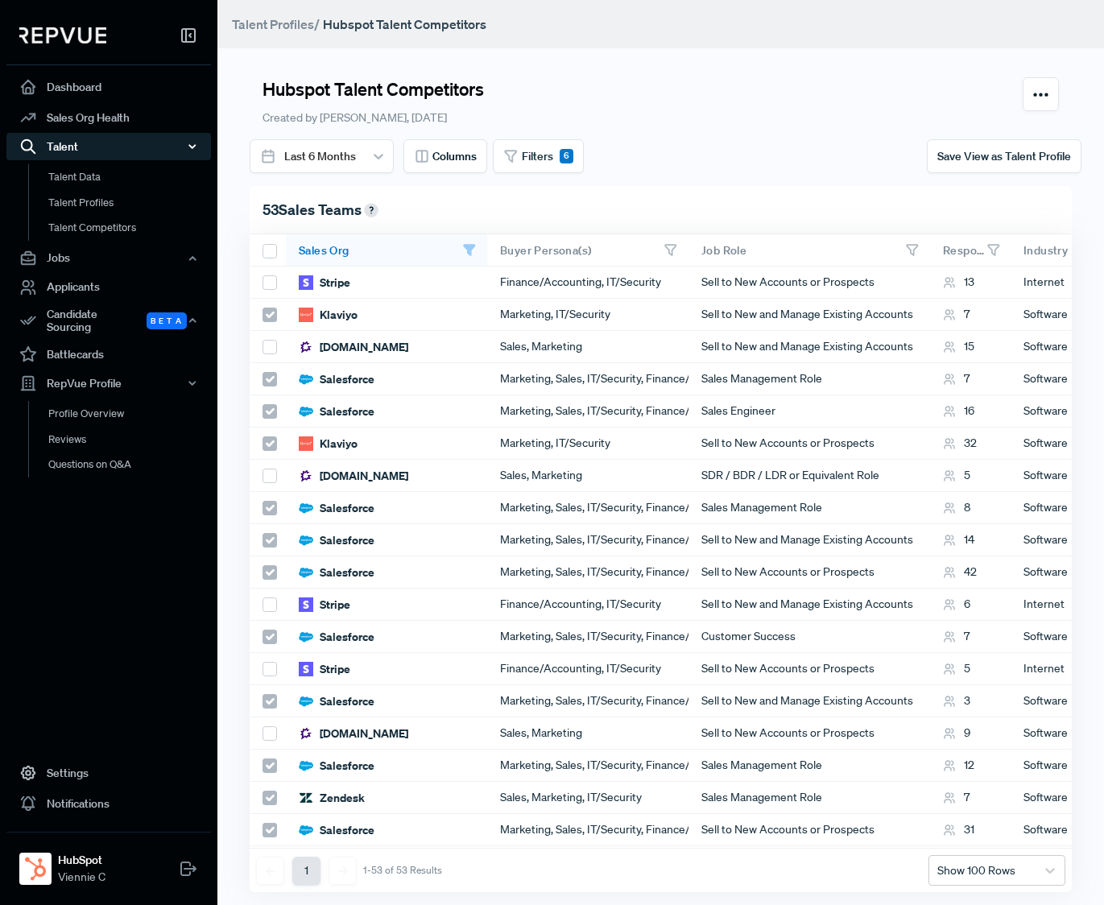
click at [77, 155] on div "Talent" at bounding box center [108, 146] width 205 height 27
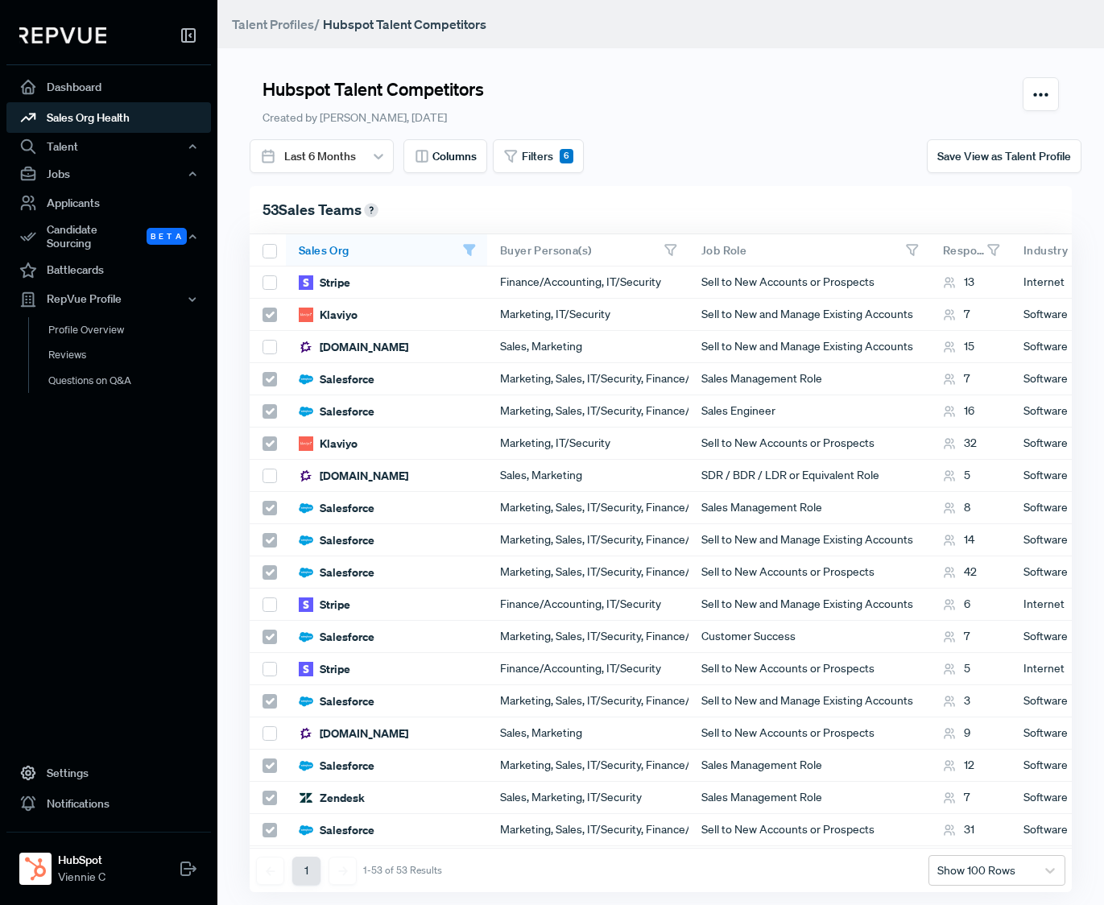
click at [93, 110] on link "Sales Org Health" at bounding box center [108, 117] width 205 height 31
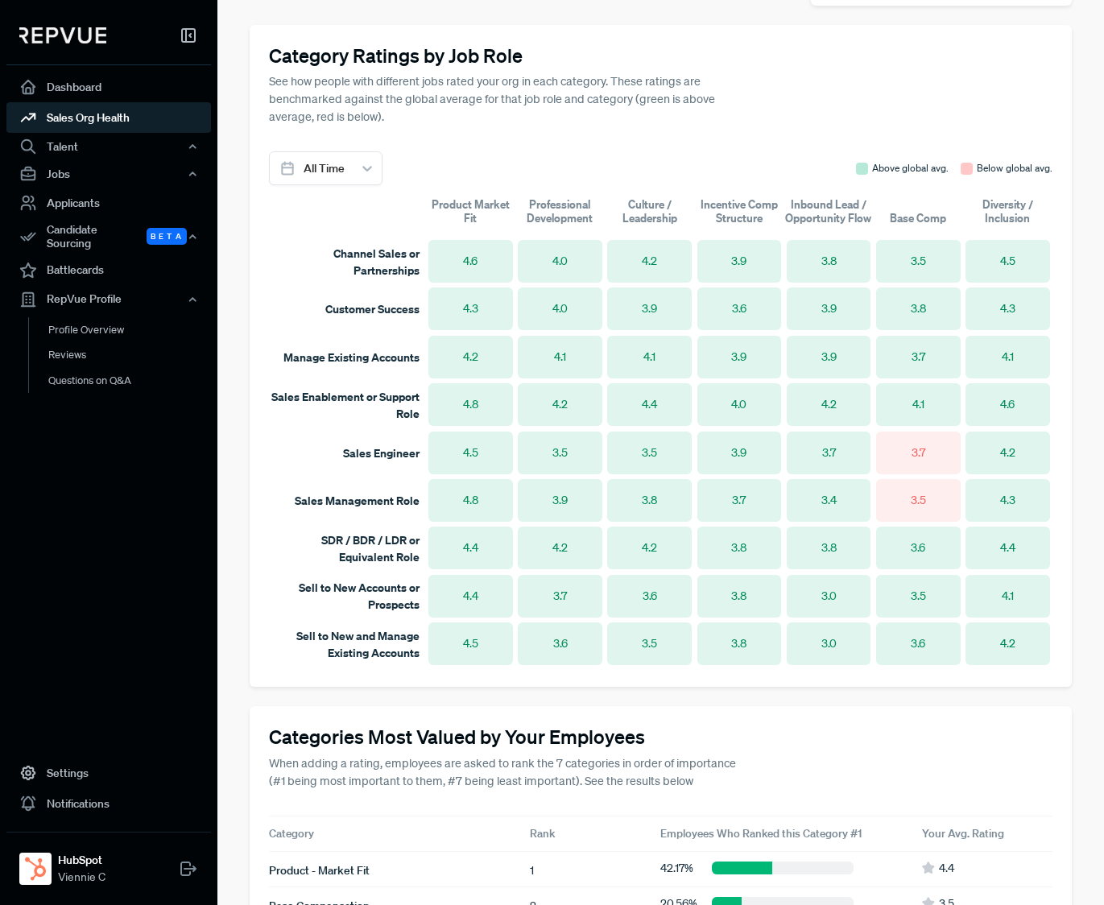
scroll to position [959, 0]
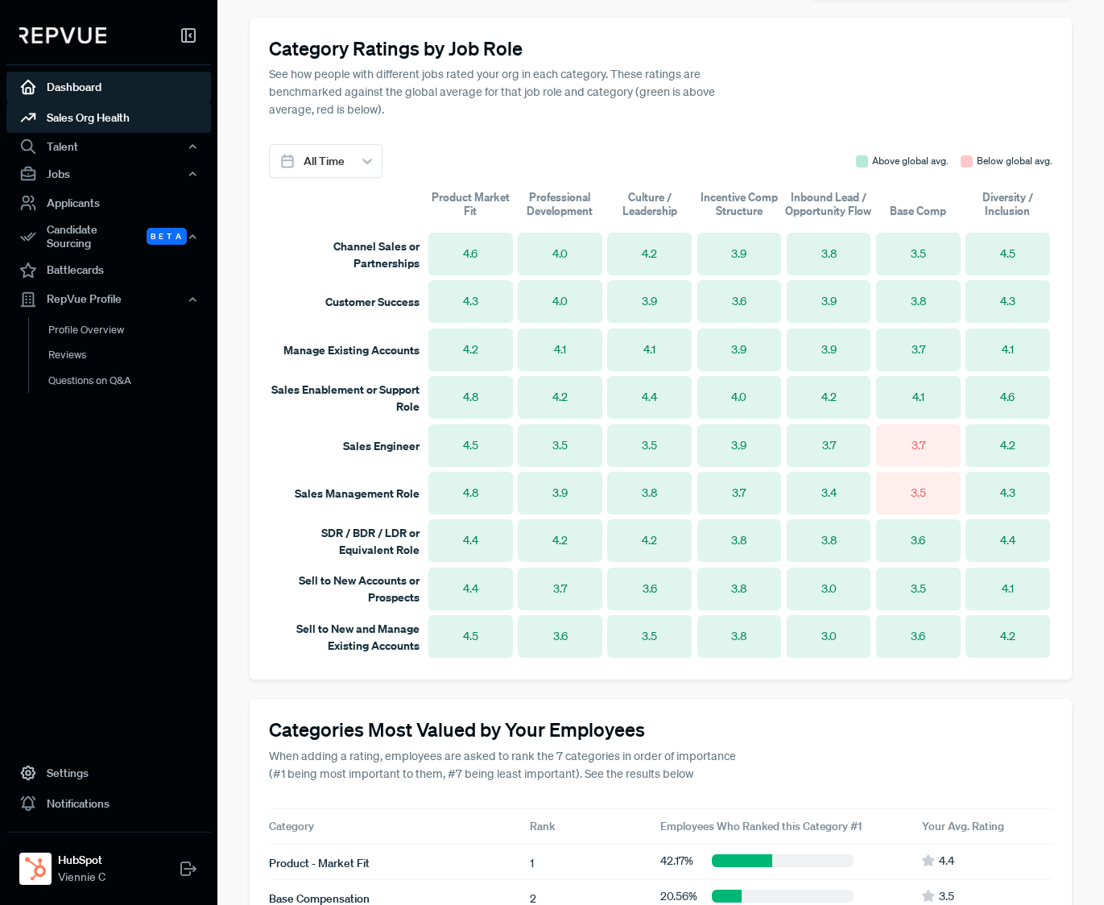
click at [117, 90] on link "Dashboard" at bounding box center [108, 87] width 205 height 31
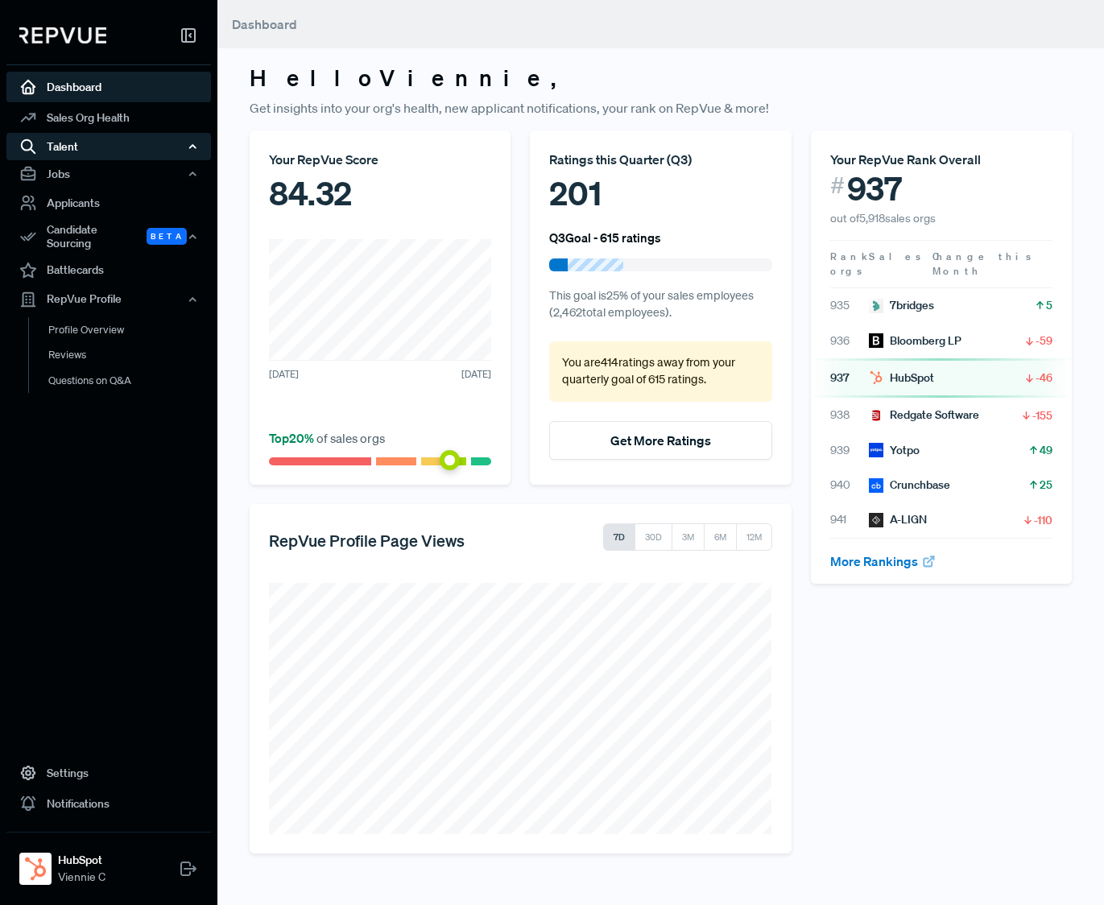
click at [100, 154] on div "Talent" at bounding box center [108, 146] width 205 height 27
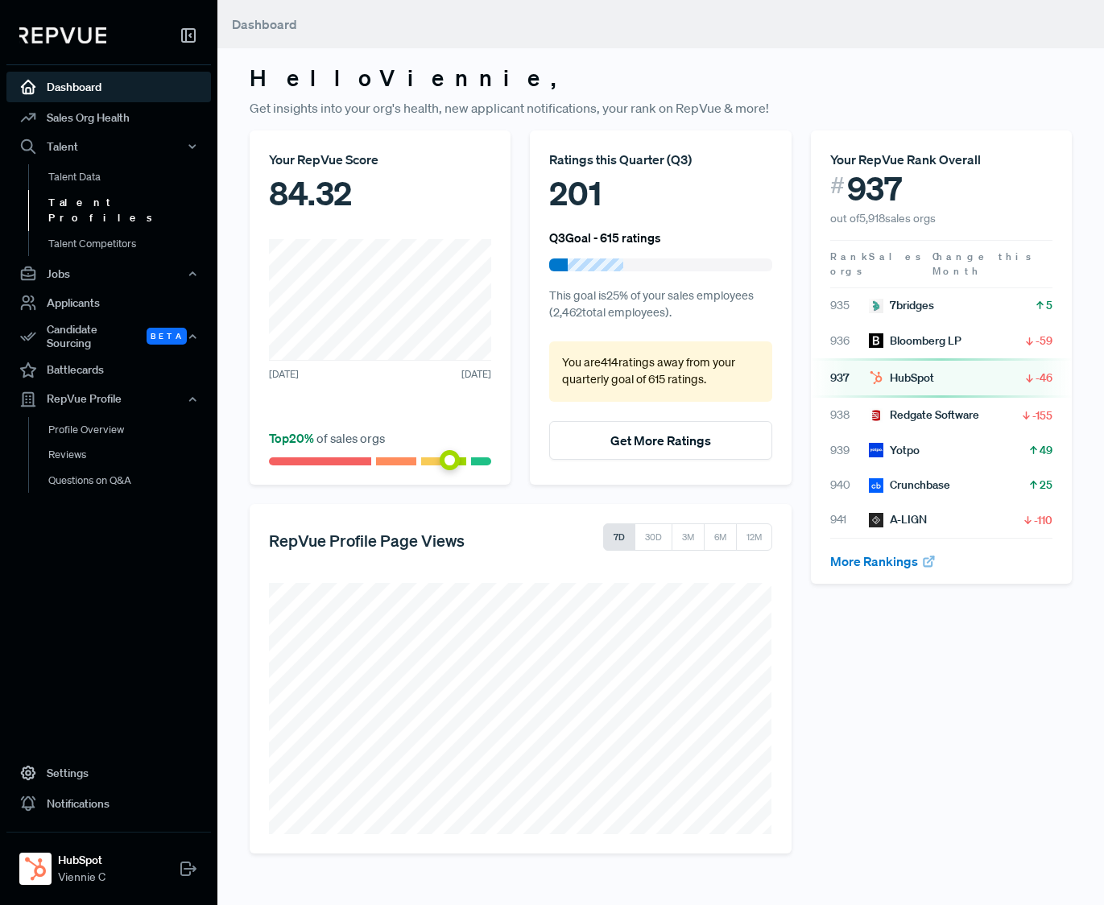
click at [97, 197] on link "Talent Profiles" at bounding box center [130, 210] width 205 height 41
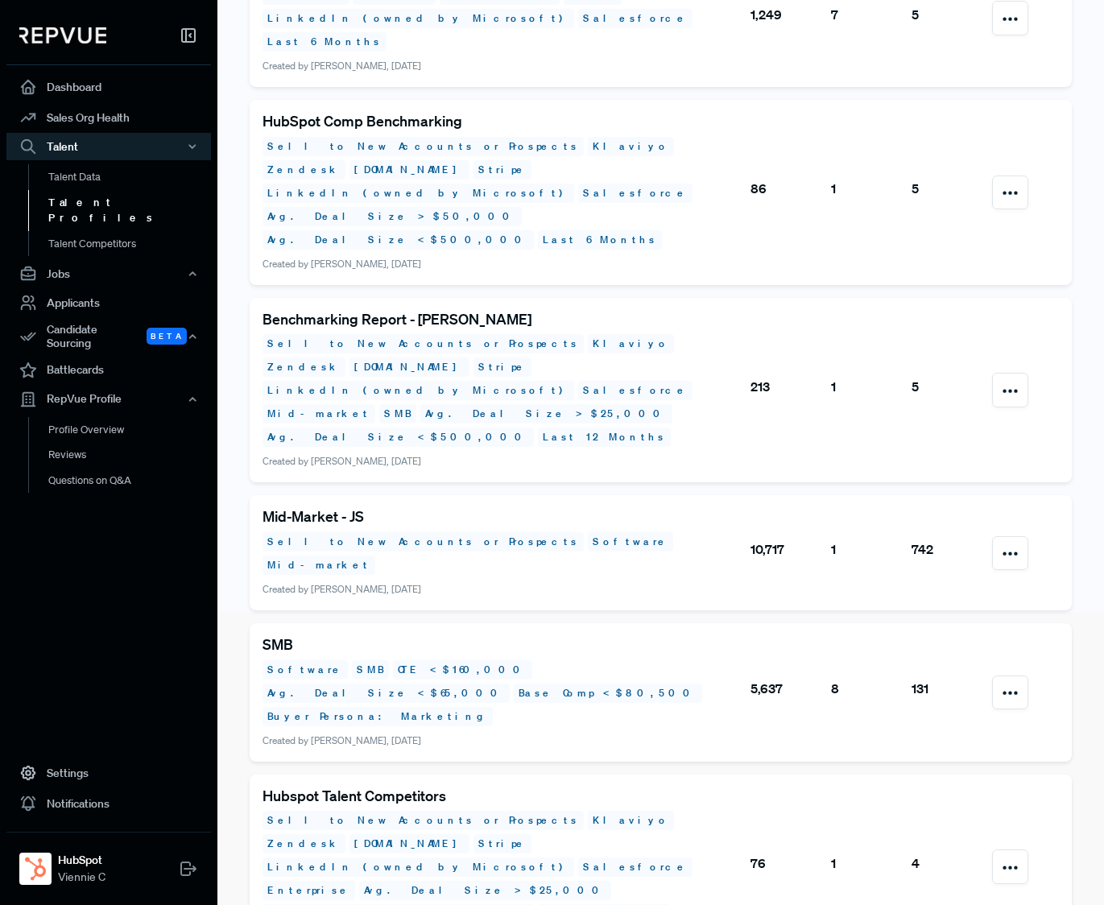
scroll to position [313, 0]
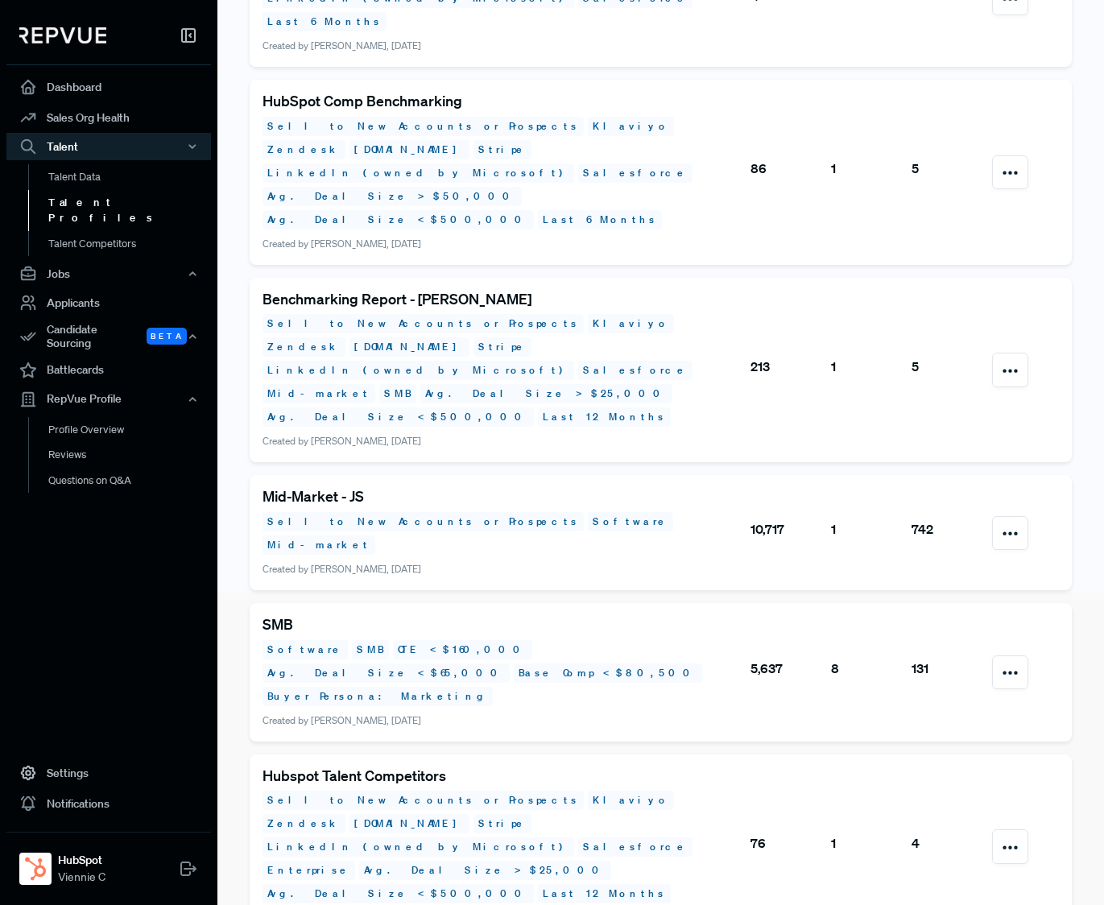
click at [283, 616] on h5 "SMB" at bounding box center [506, 625] width 487 height 18
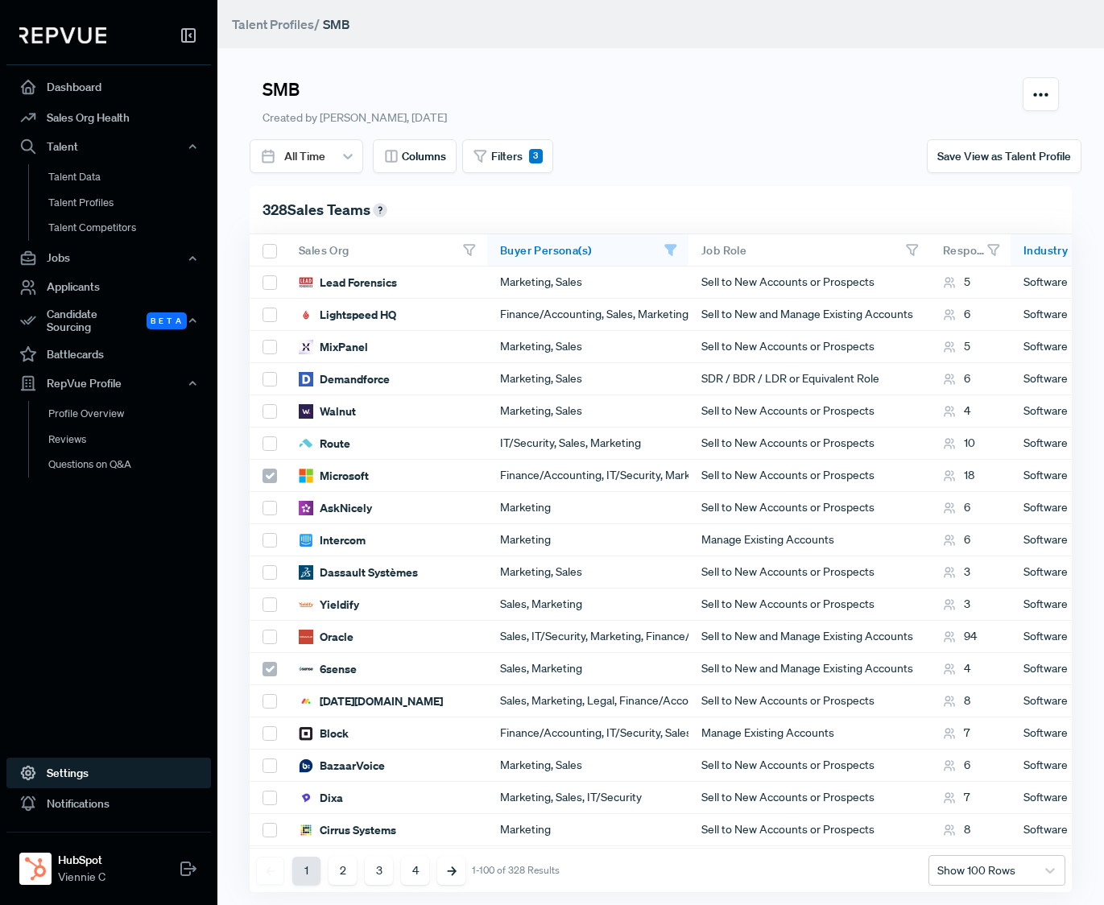
click at [61, 772] on link "Settings" at bounding box center [108, 773] width 205 height 31
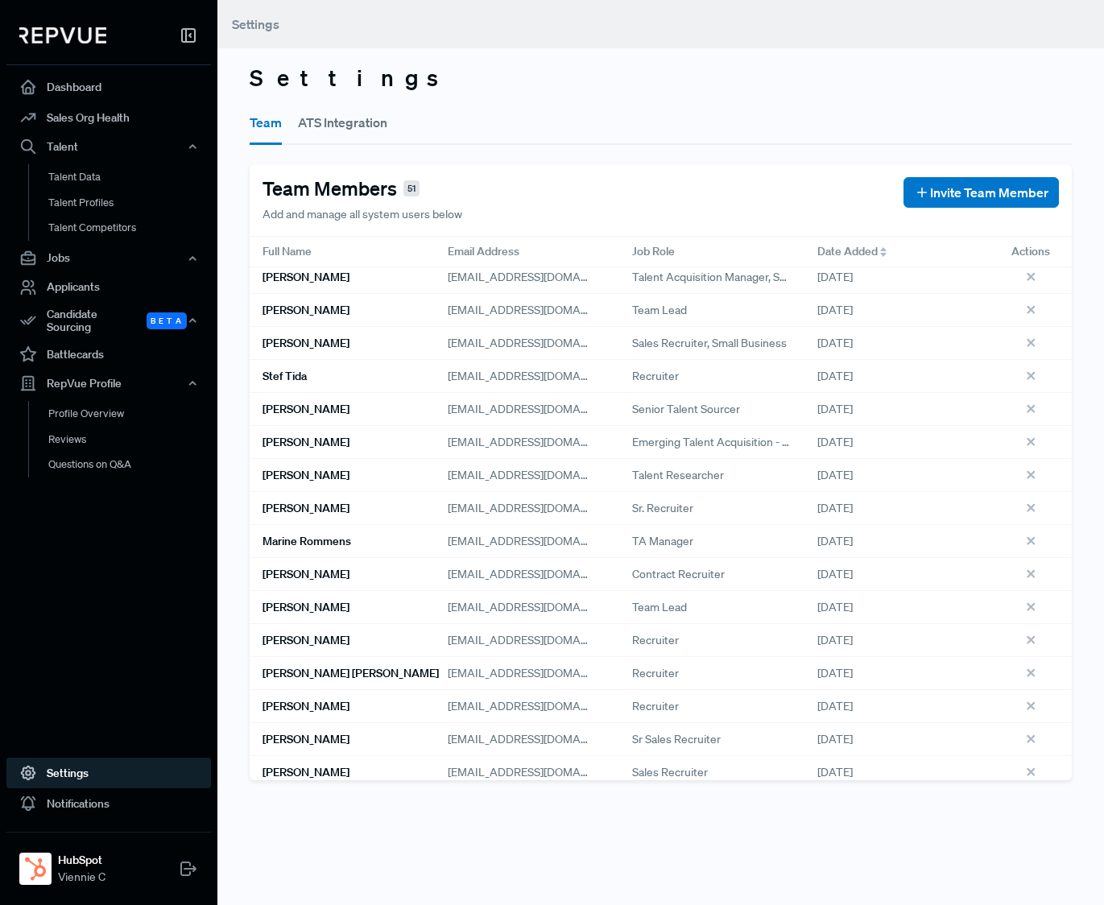
scroll to position [53, 0]
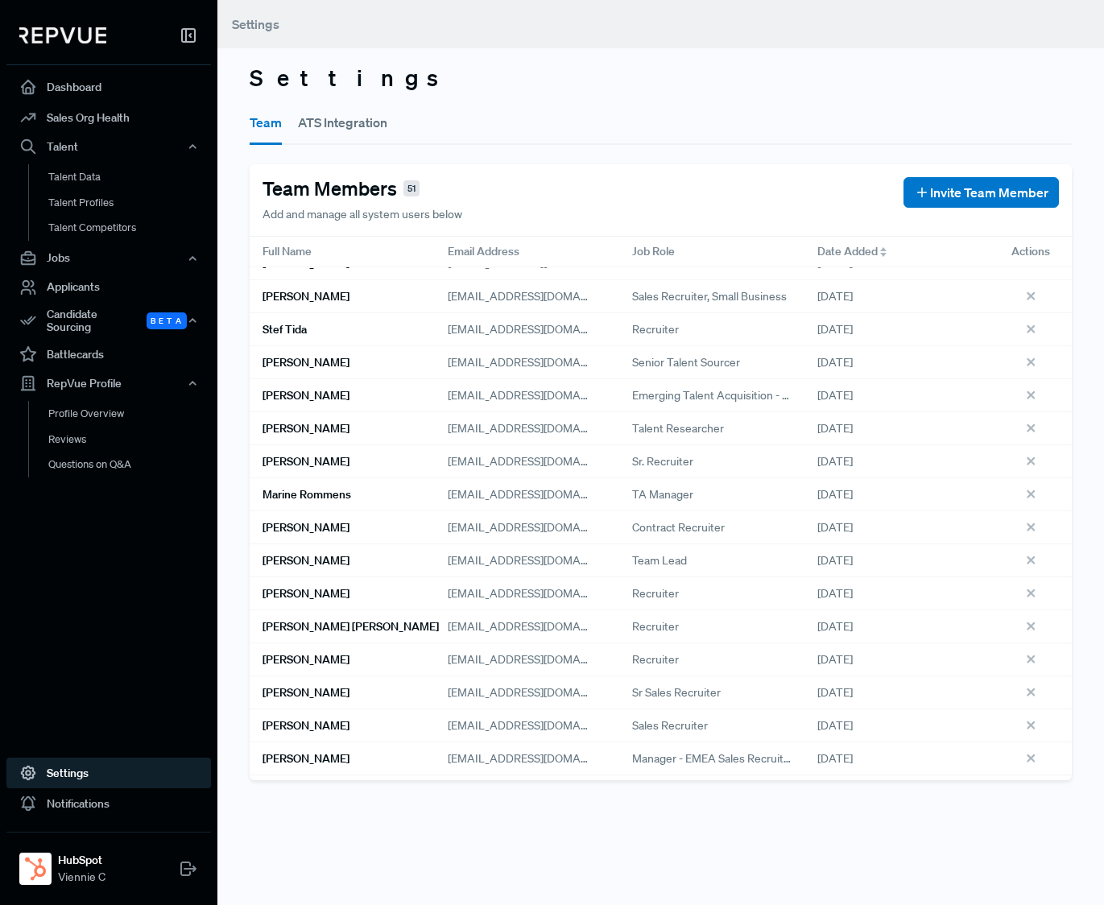
click at [776, 400] on span "Emerging Talent Acquisition - EMEA" at bounding box center [711, 395] width 159 height 17
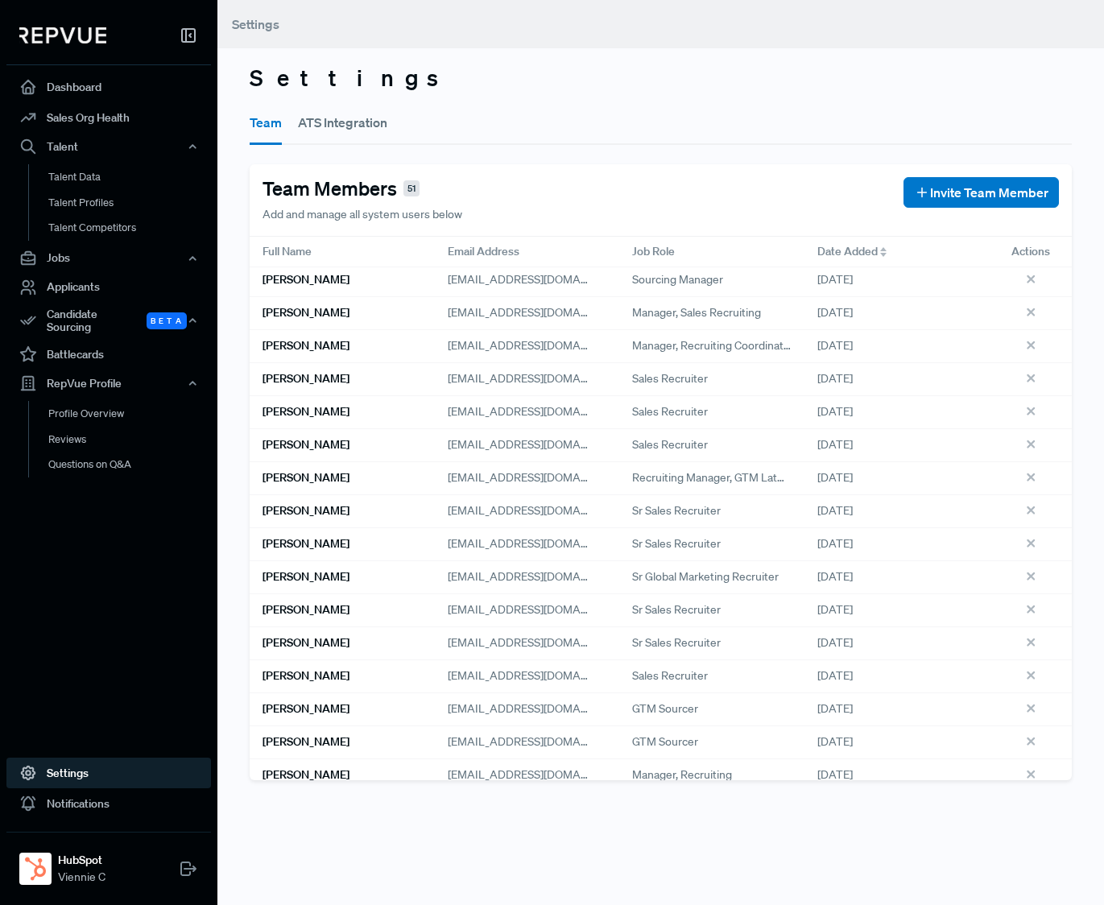
scroll to position [1172, 0]
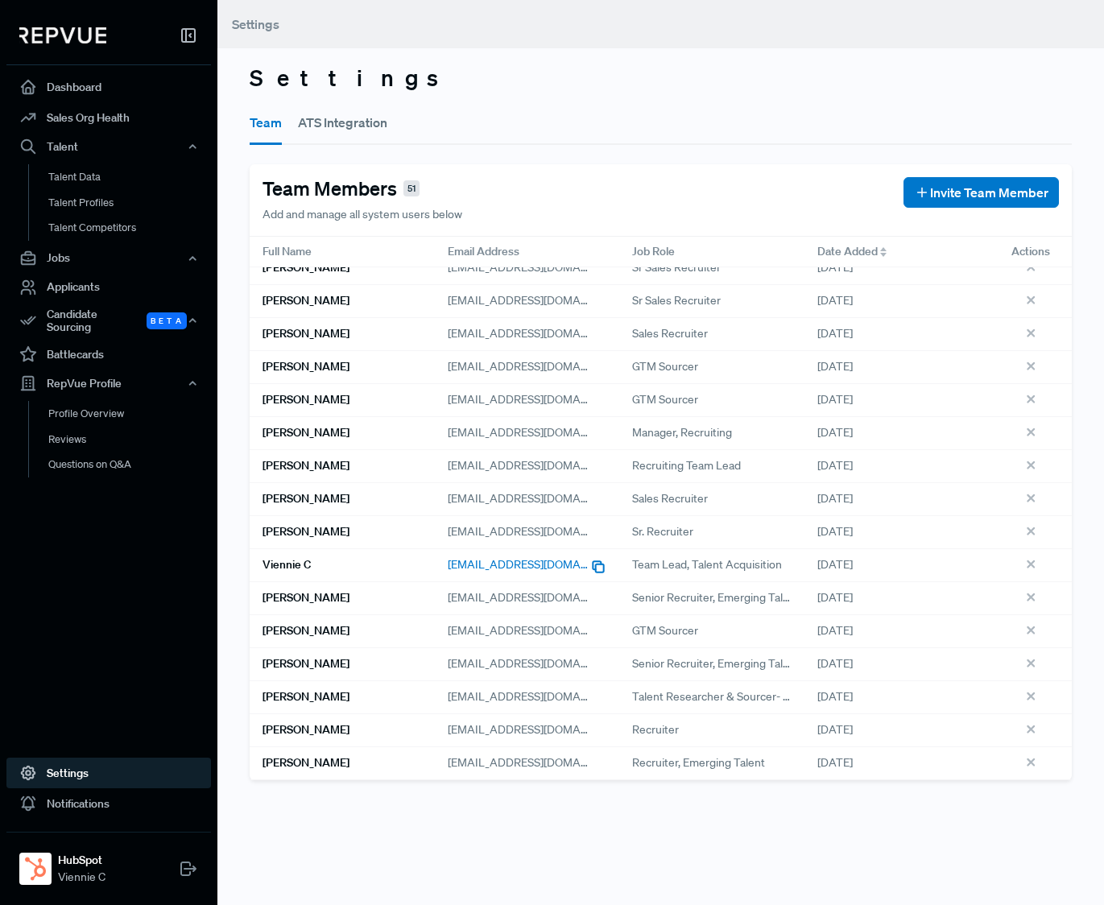
click at [485, 563] on span "vin@hubspot.com" at bounding box center [540, 564] width 184 height 14
click at [294, 565] on h6 "Viennie C" at bounding box center [287, 565] width 48 height 14
click at [335, 127] on button "ATS Integration" at bounding box center [342, 122] width 89 height 45
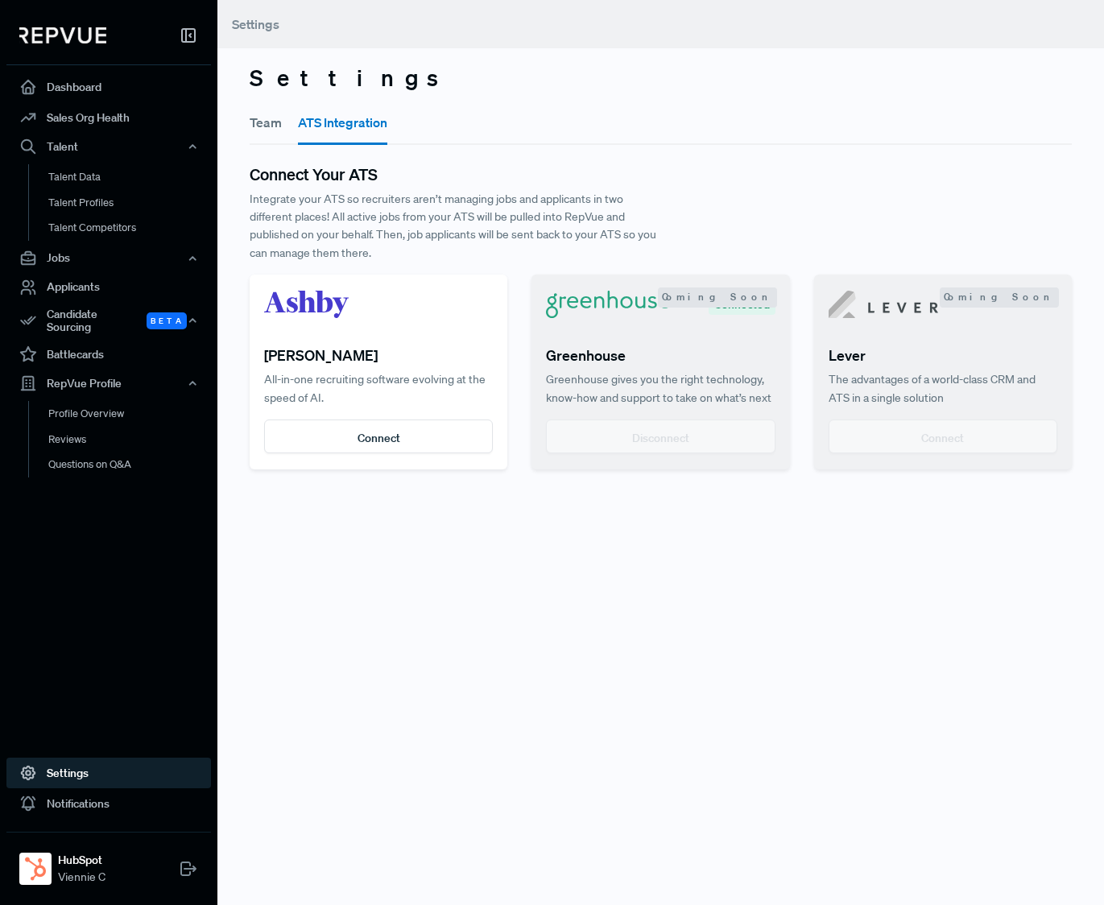
click at [264, 122] on button "Team" at bounding box center [266, 122] width 32 height 45
